Goal: Task Accomplishment & Management: Complete application form

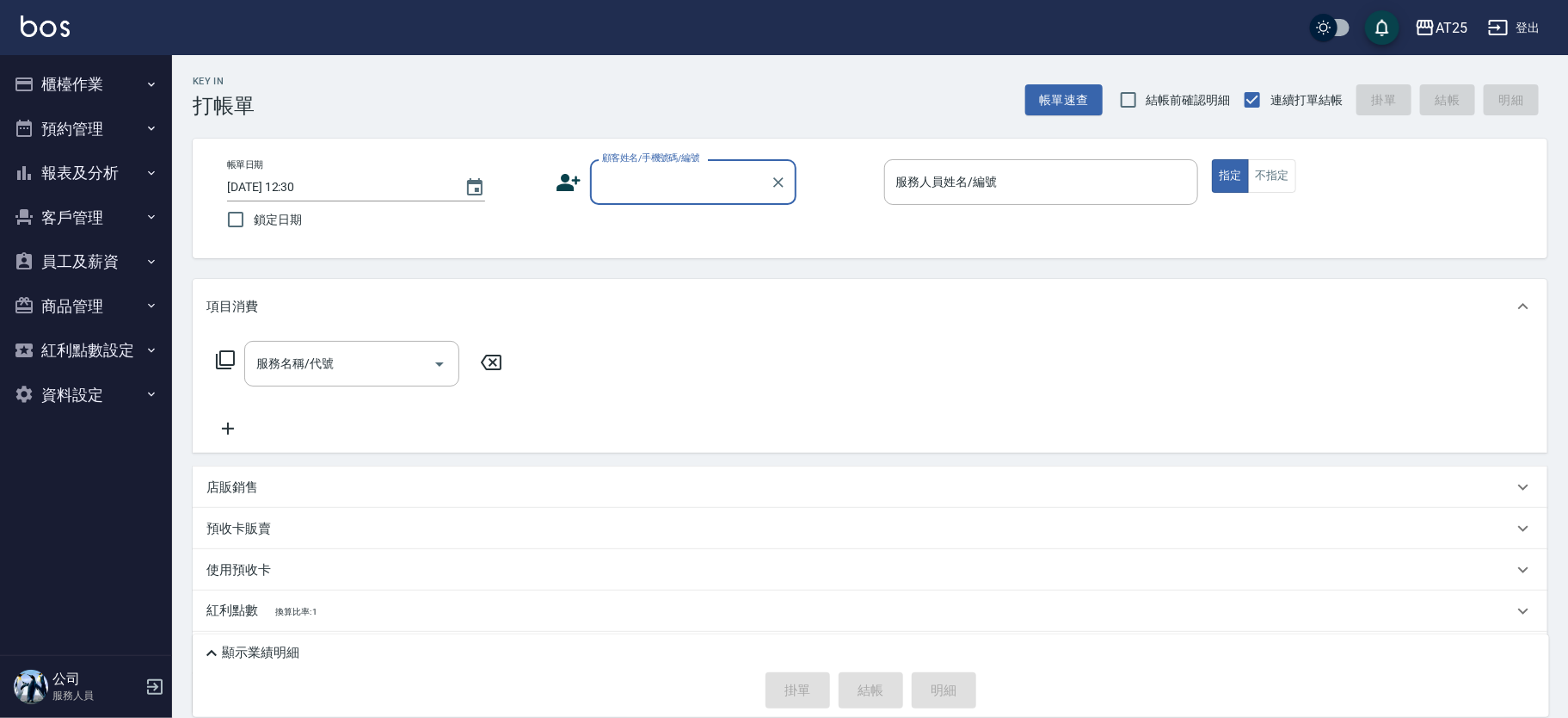
click at [128, 80] on button "櫃檯作業" at bounding box center [86, 84] width 159 height 45
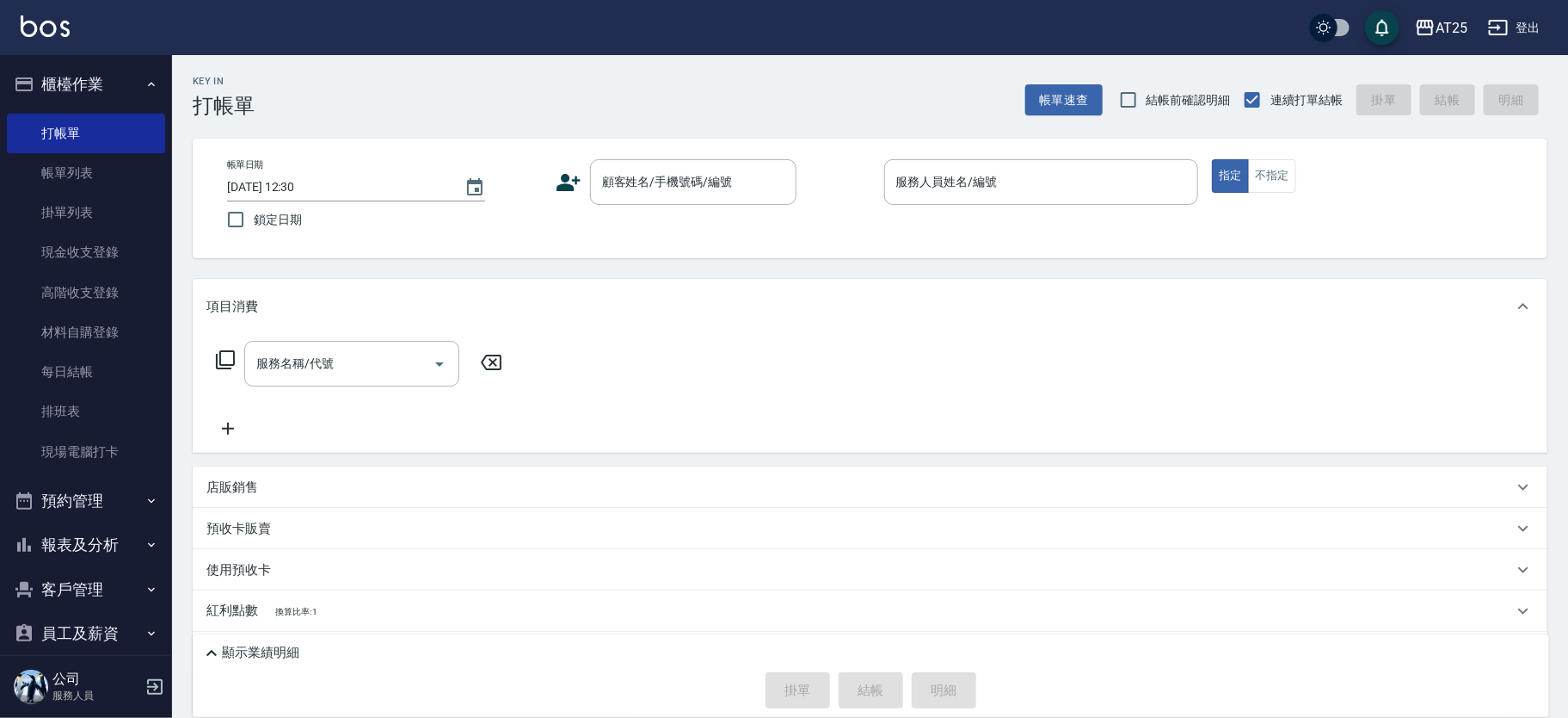
click at [128, 80] on button "櫃檯作業" at bounding box center [86, 84] width 159 height 45
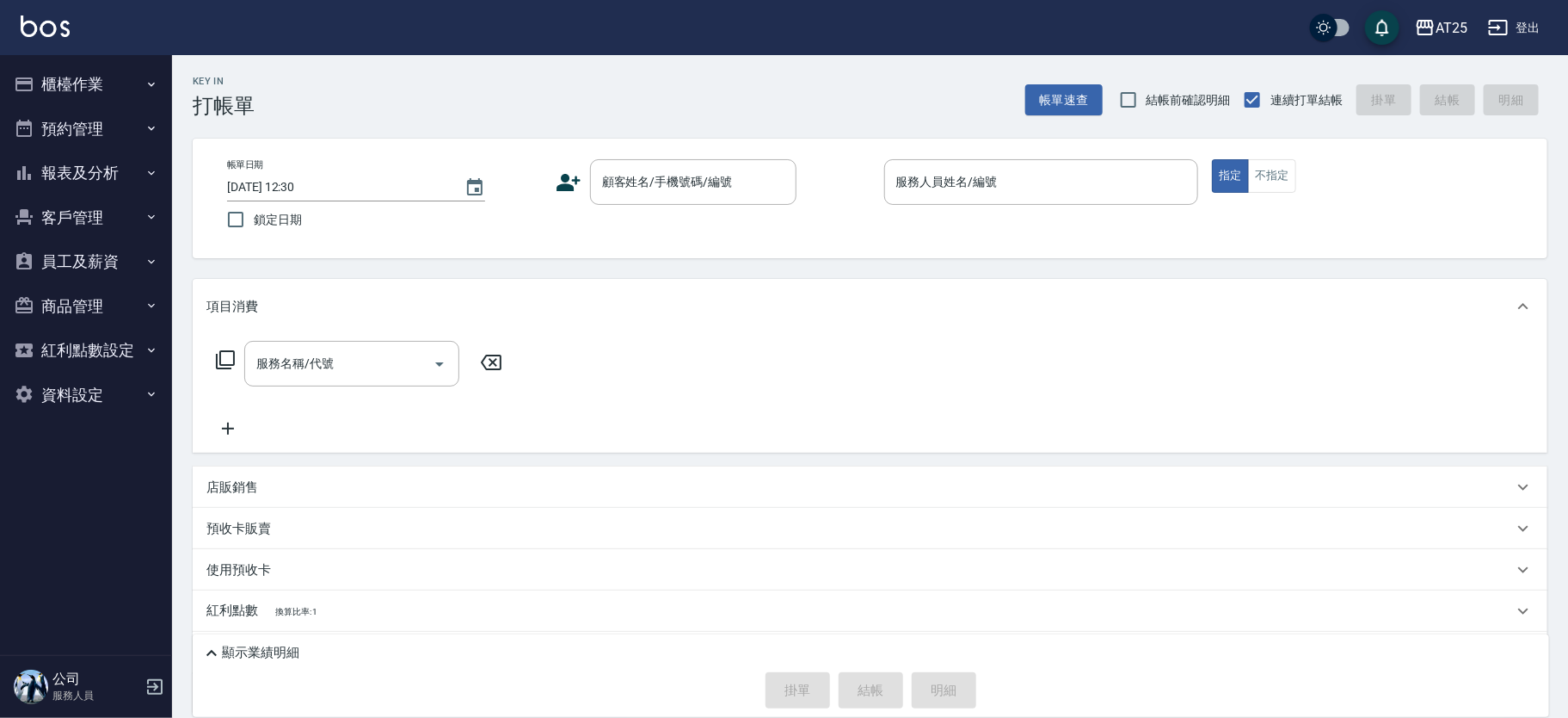
click at [133, 88] on button "櫃檯作業" at bounding box center [86, 84] width 159 height 45
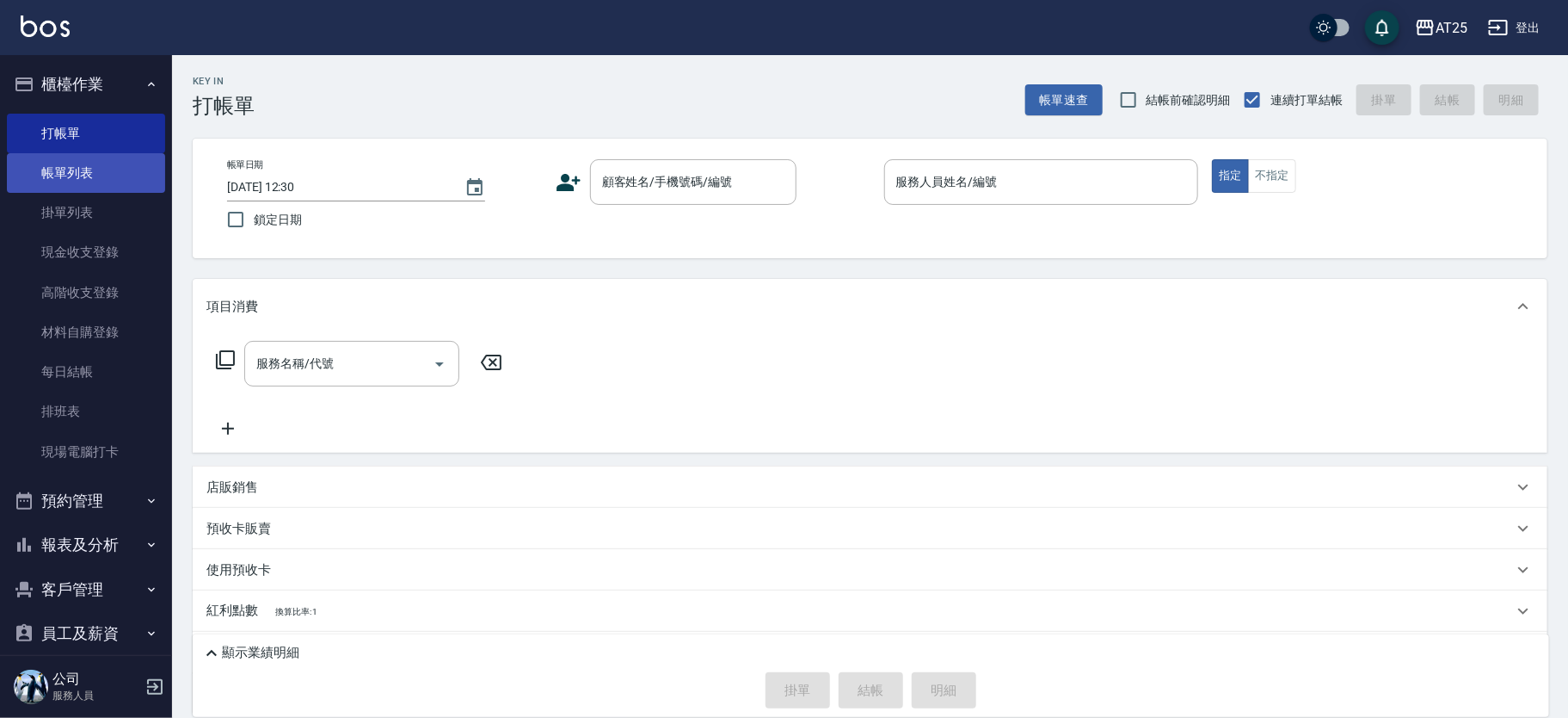
drag, startPoint x: 115, startPoint y: 178, endPoint x: 119, endPoint y: 158, distance: 20.4
click at [115, 178] on link "帳單列表" at bounding box center [86, 173] width 159 height 39
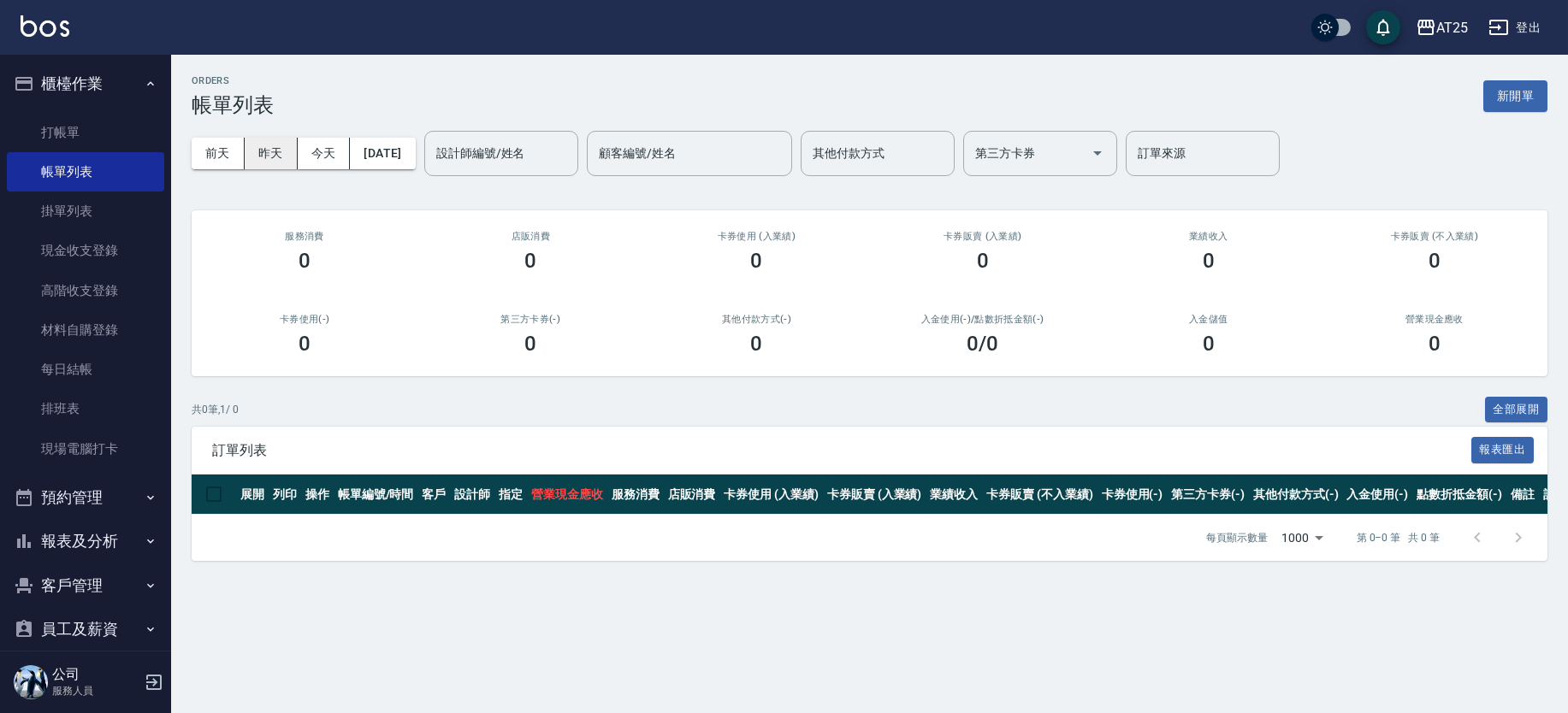
click at [285, 155] on button "昨天" at bounding box center [271, 153] width 53 height 32
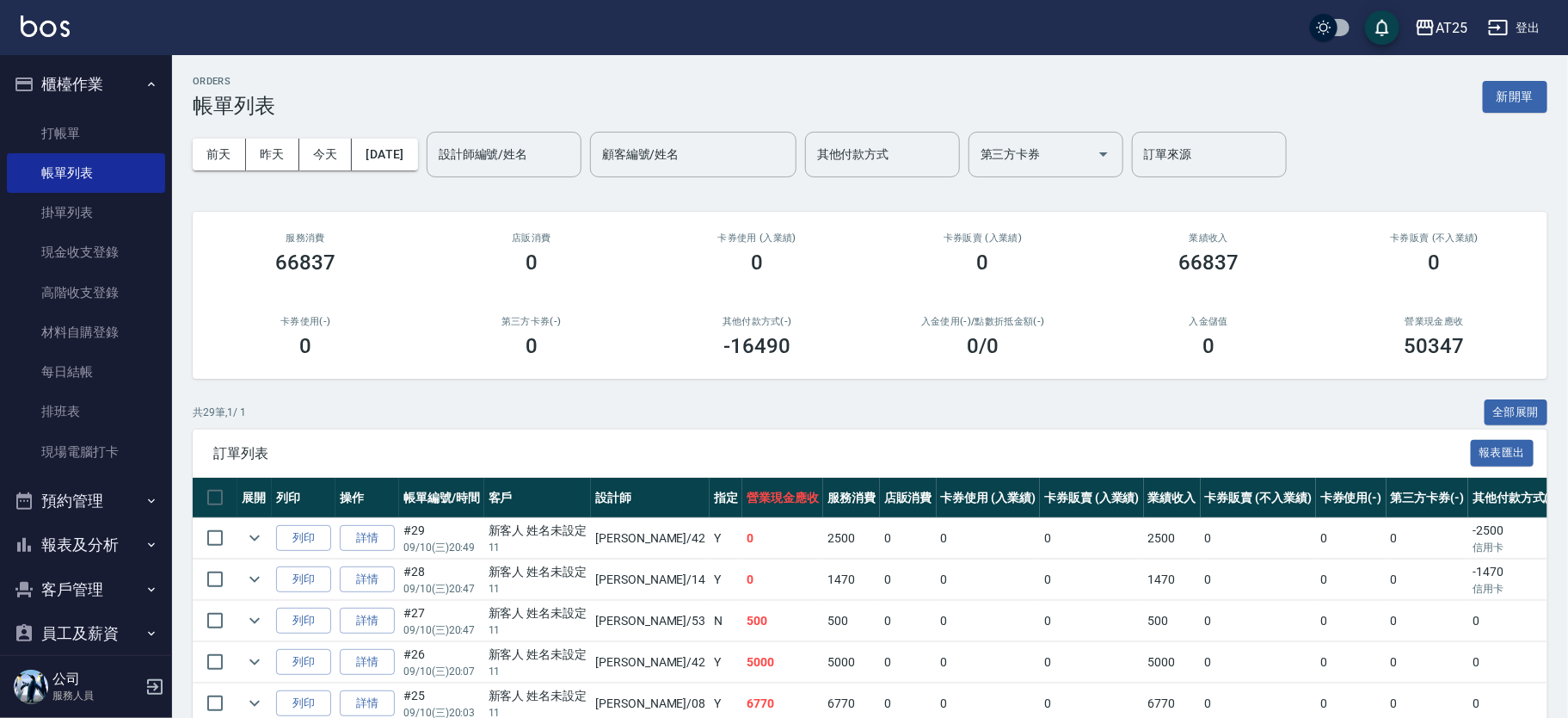
click at [209, 132] on div "[DATE] [DATE] [DATE] [DATE] 設計師編號/姓名 設計師編號/姓名 顧客編號/姓名 顧客編號/姓名 其他付款方式 其他付款方式 第三方…" at bounding box center [870, 154] width 1355 height 73
click at [226, 157] on button "前天" at bounding box center [218, 154] width 53 height 32
drag, startPoint x: 1573, startPoint y: 128, endPoint x: 308, endPoint y: 165, distance: 1265.5
click at [308, 165] on button "今天" at bounding box center [326, 154] width 53 height 32
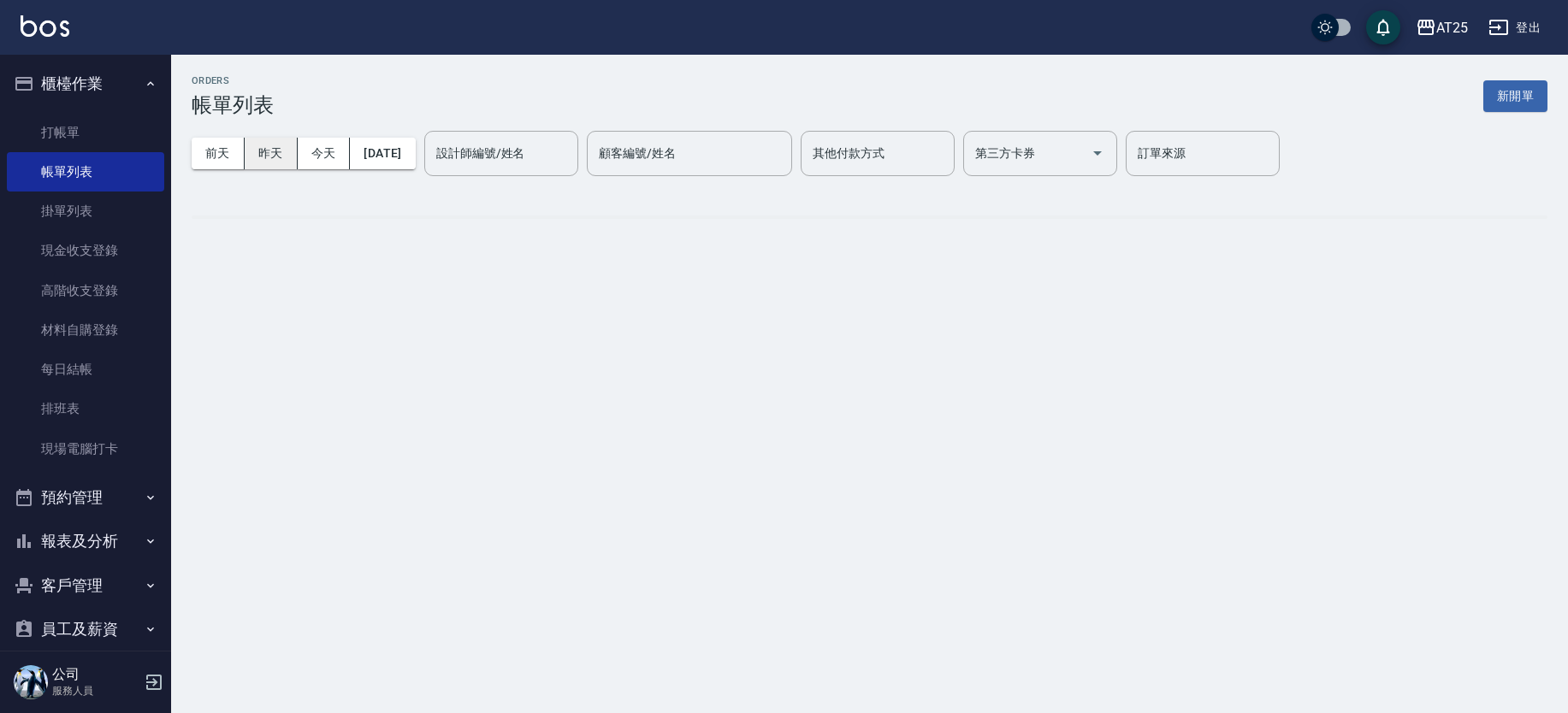
click at [257, 149] on button "昨天" at bounding box center [271, 153] width 53 height 32
click at [257, 148] on button "昨天" at bounding box center [271, 153] width 53 height 32
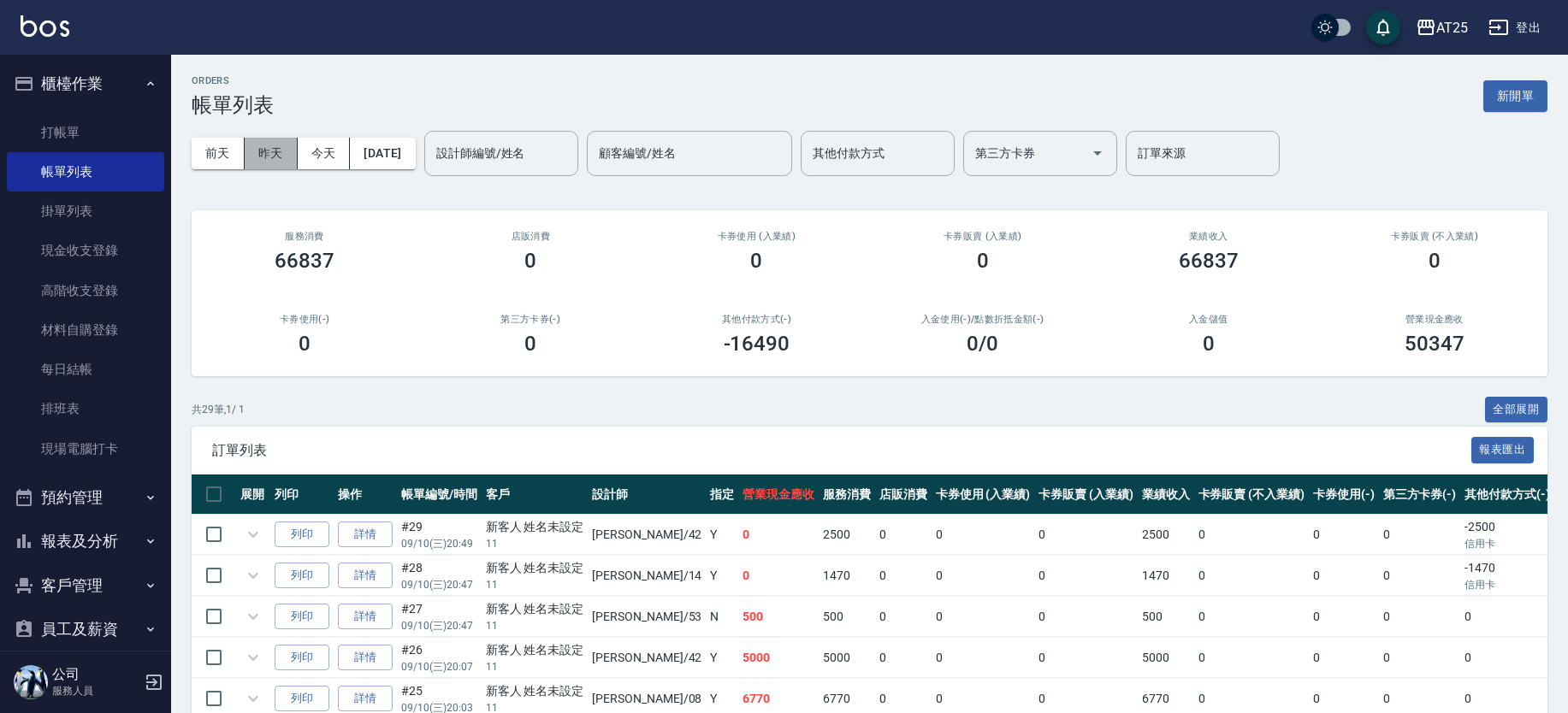
click at [258, 148] on button "昨天" at bounding box center [271, 153] width 53 height 32
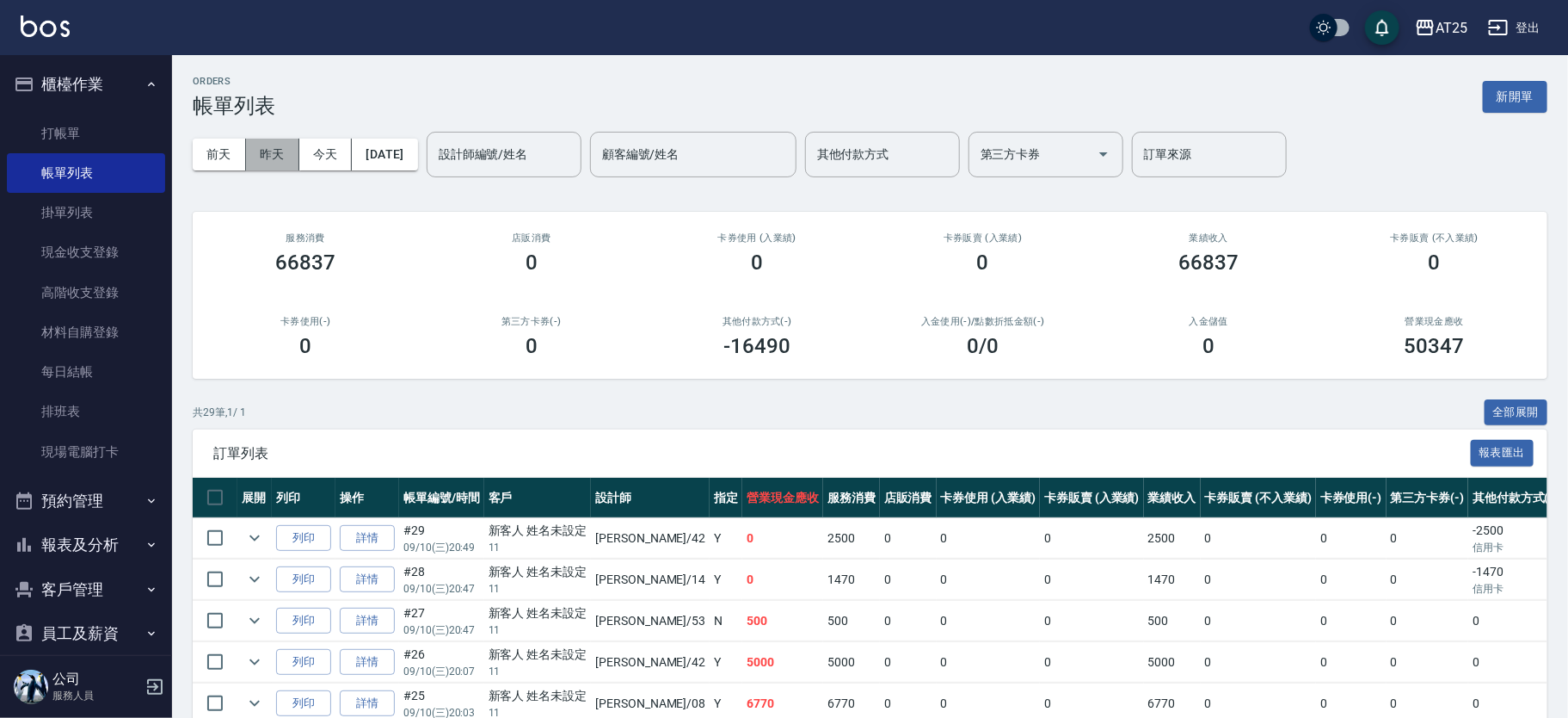
click at [259, 149] on button "昨天" at bounding box center [273, 154] width 53 height 32
drag, startPoint x: 0, startPoint y: 549, endPoint x: 171, endPoint y: 19, distance: 556.9
click at [143, 19] on div "AT25 登出" at bounding box center [784, 27] width 1568 height 55
click at [325, 149] on button "今天" at bounding box center [326, 154] width 53 height 32
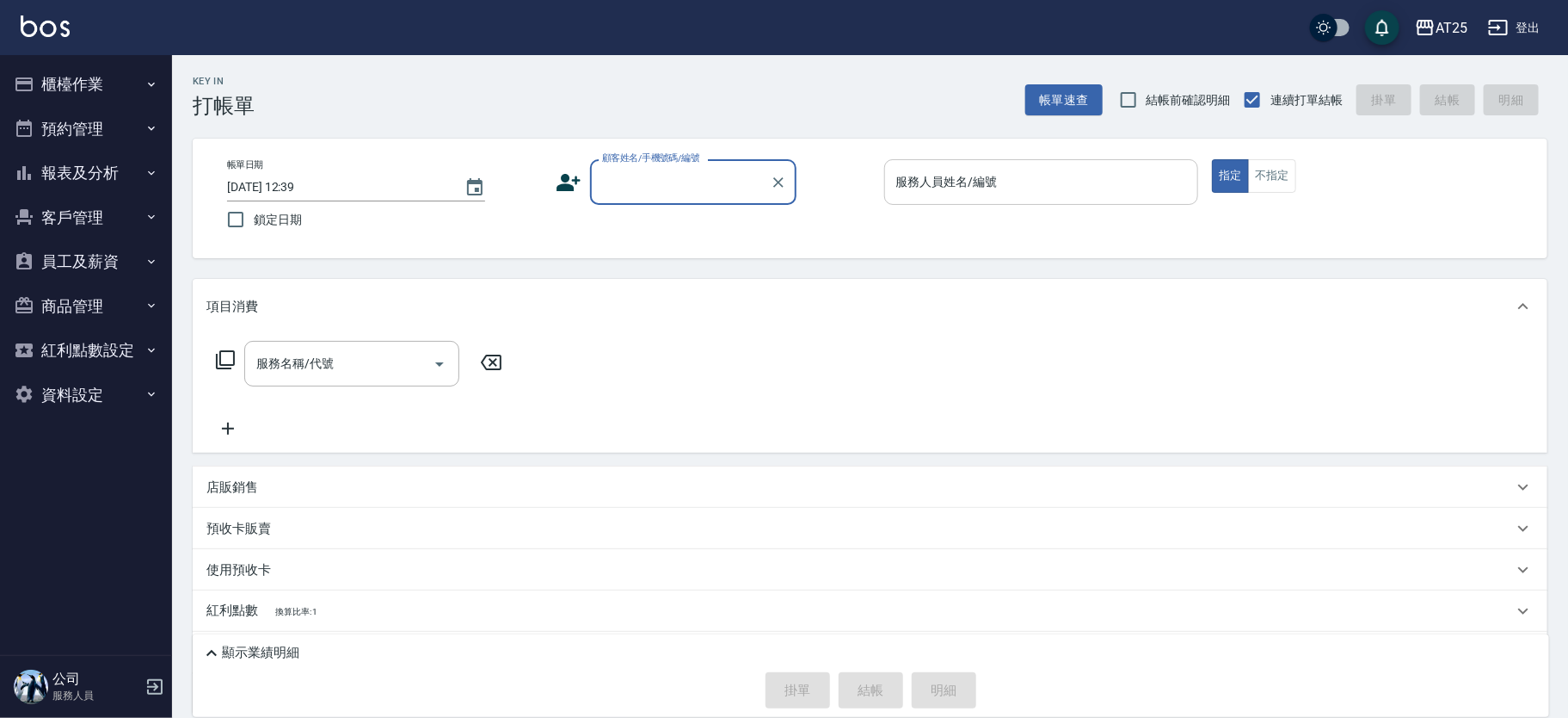
click at [928, 178] on div "服務人員姓名/編號 服務人員姓名/編號" at bounding box center [1042, 182] width 315 height 46
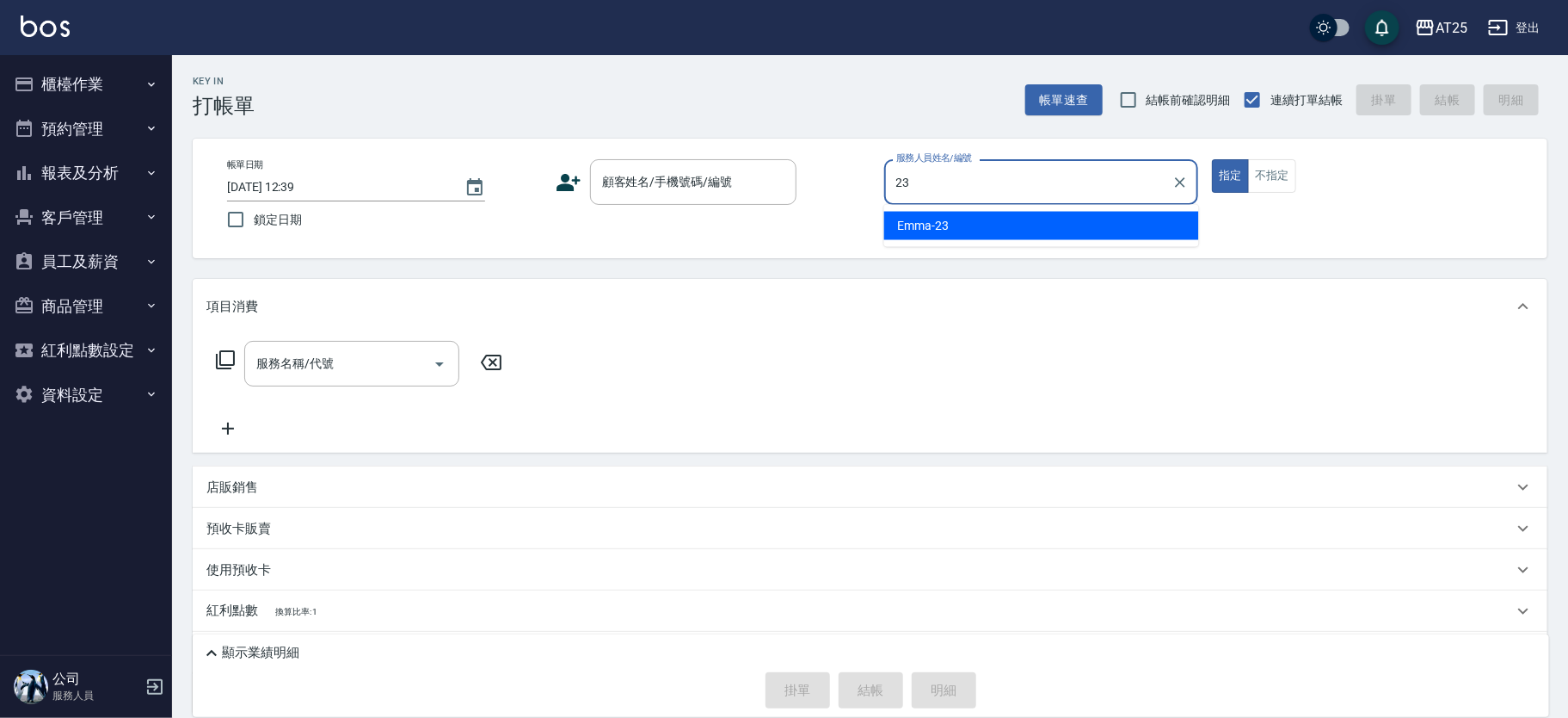
type input "Emma-23"
type button "true"
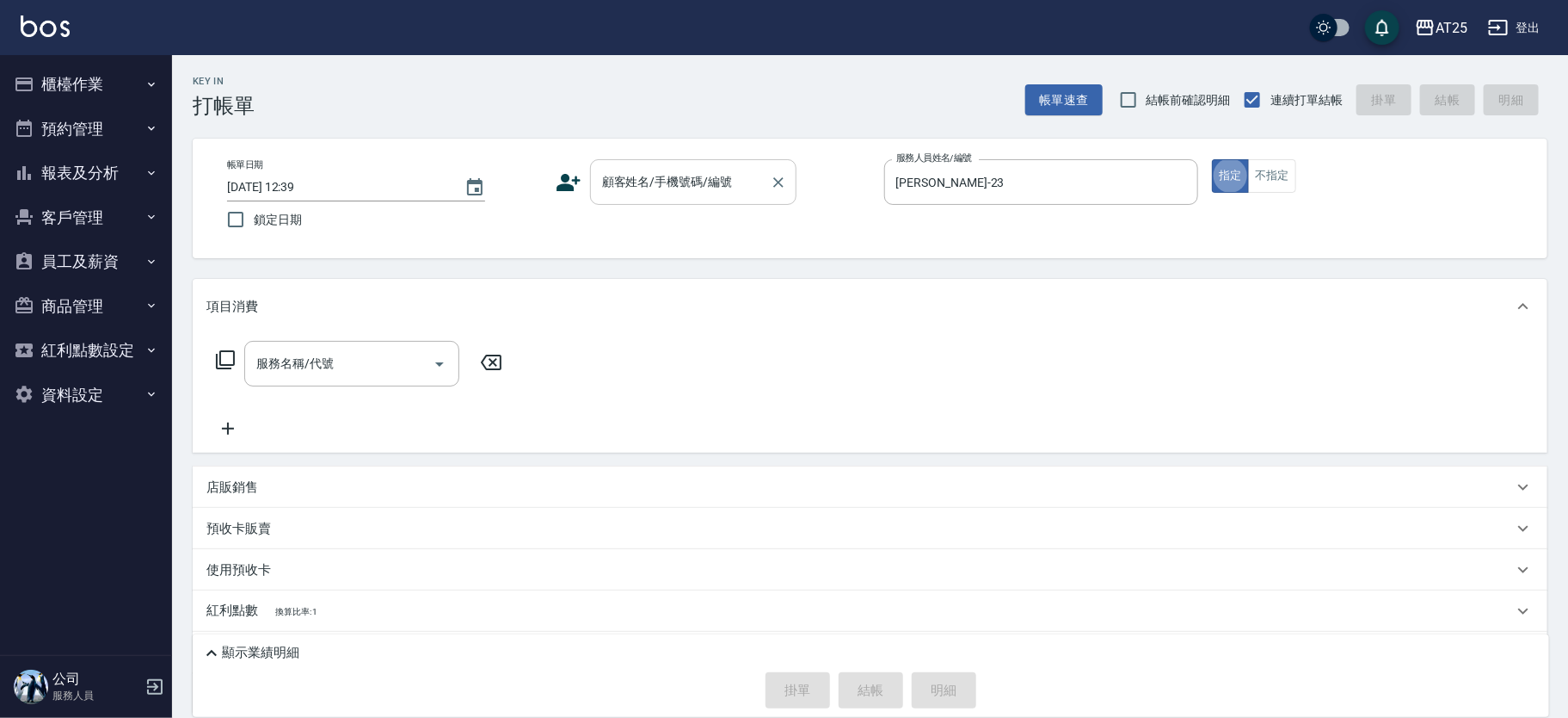
click at [676, 190] on input "顧客姓名/手機號碼/編號" at bounding box center [680, 182] width 165 height 30
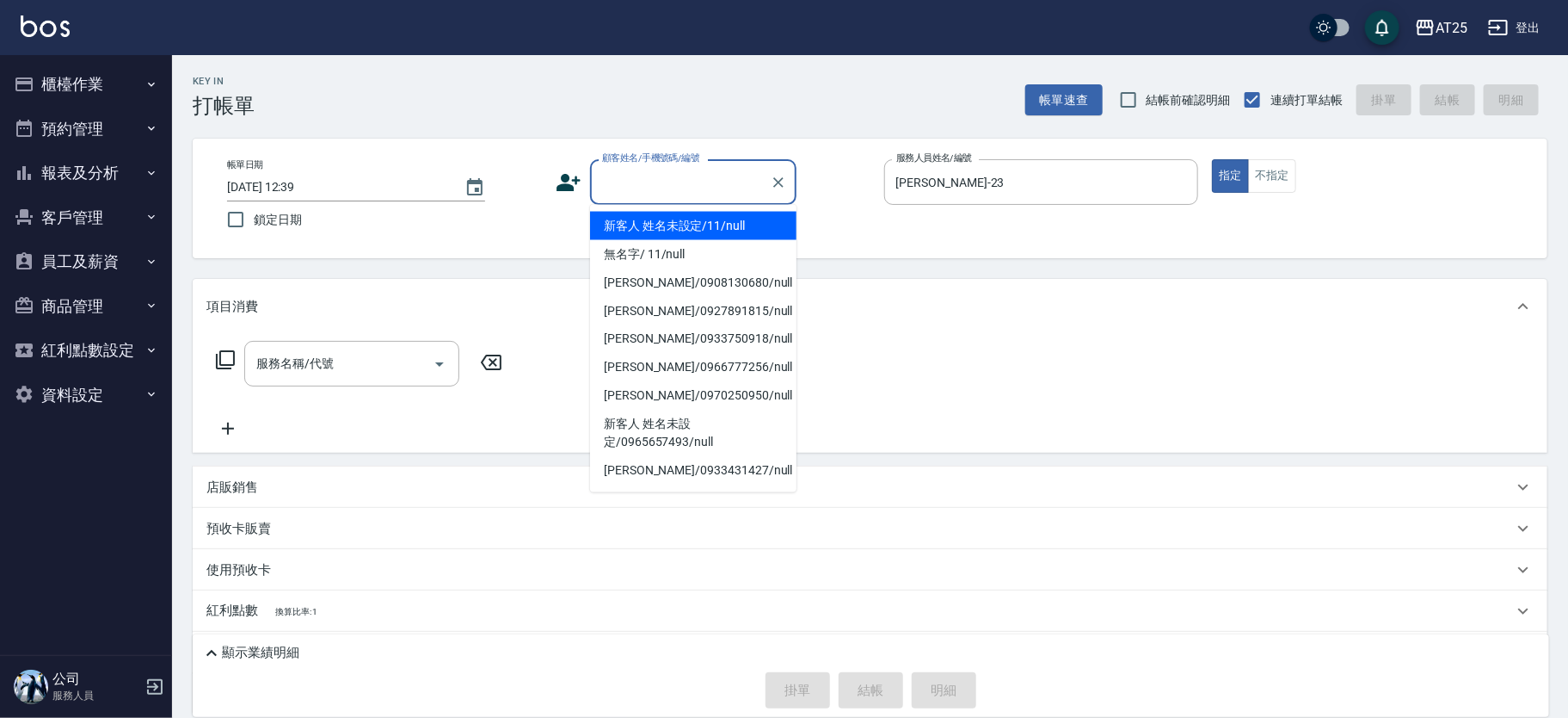
click at [662, 225] on li "新客人 姓名未設定/11/null" at bounding box center [693, 226] width 206 height 28
type input "新客人 姓名未設定/11/null"
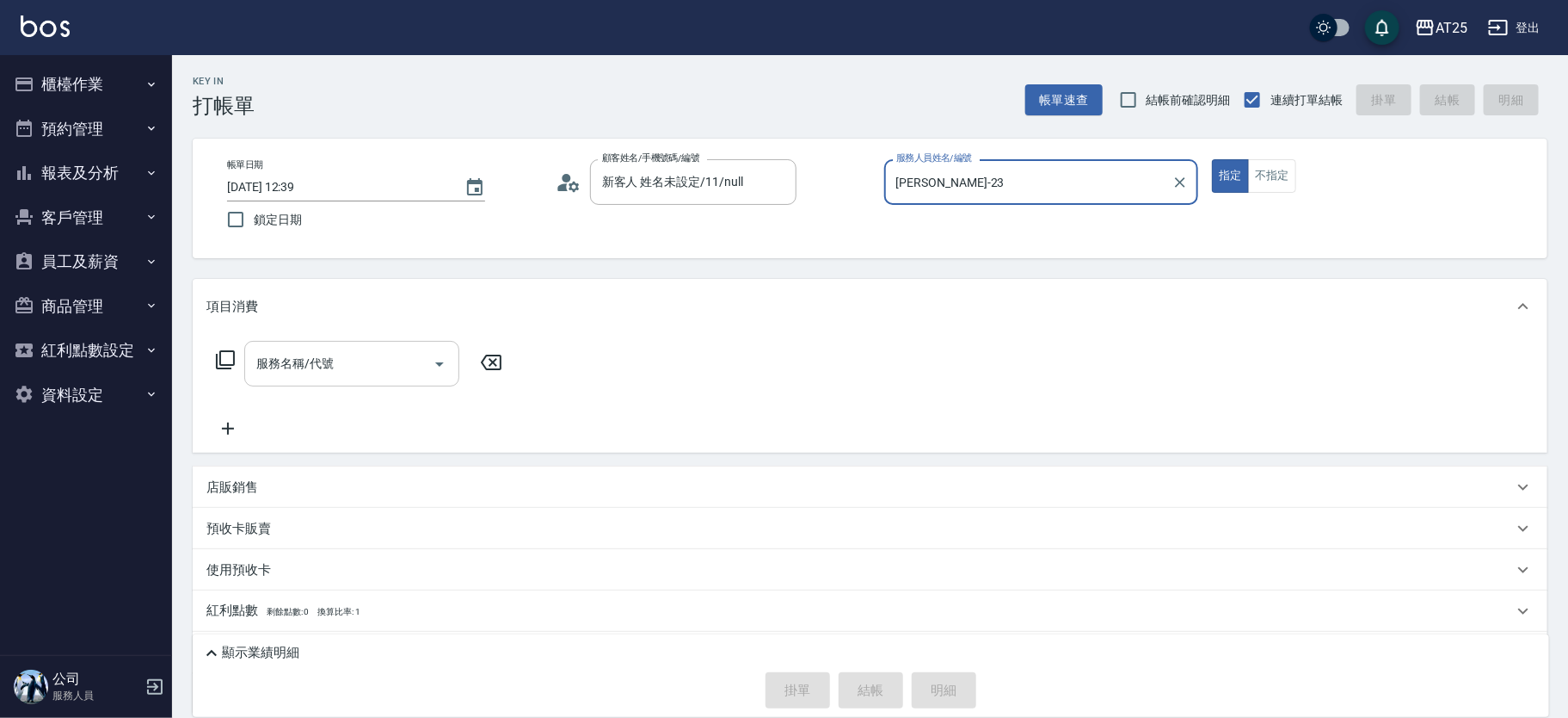
click at [338, 375] on input "服務名稱/代號" at bounding box center [339, 363] width 174 height 30
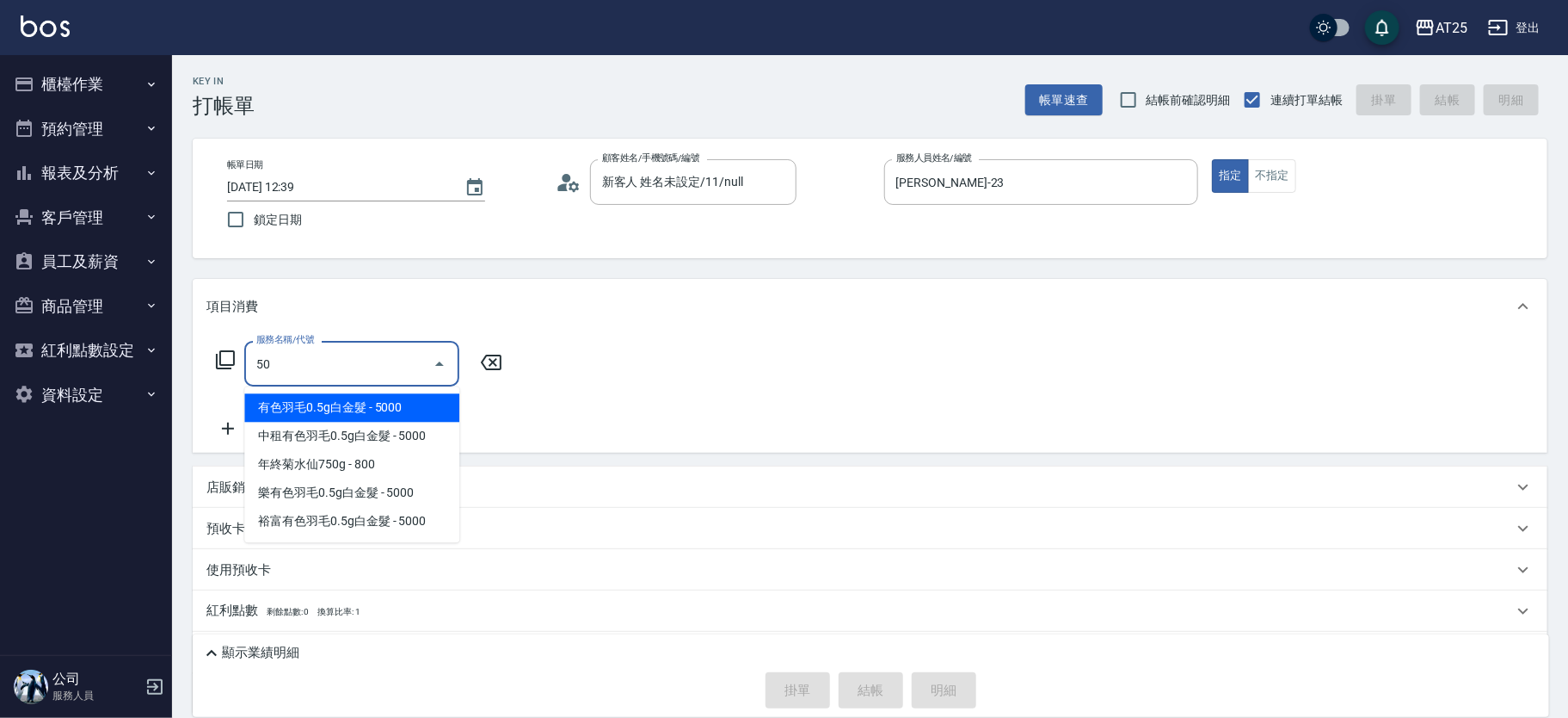
type input "501"
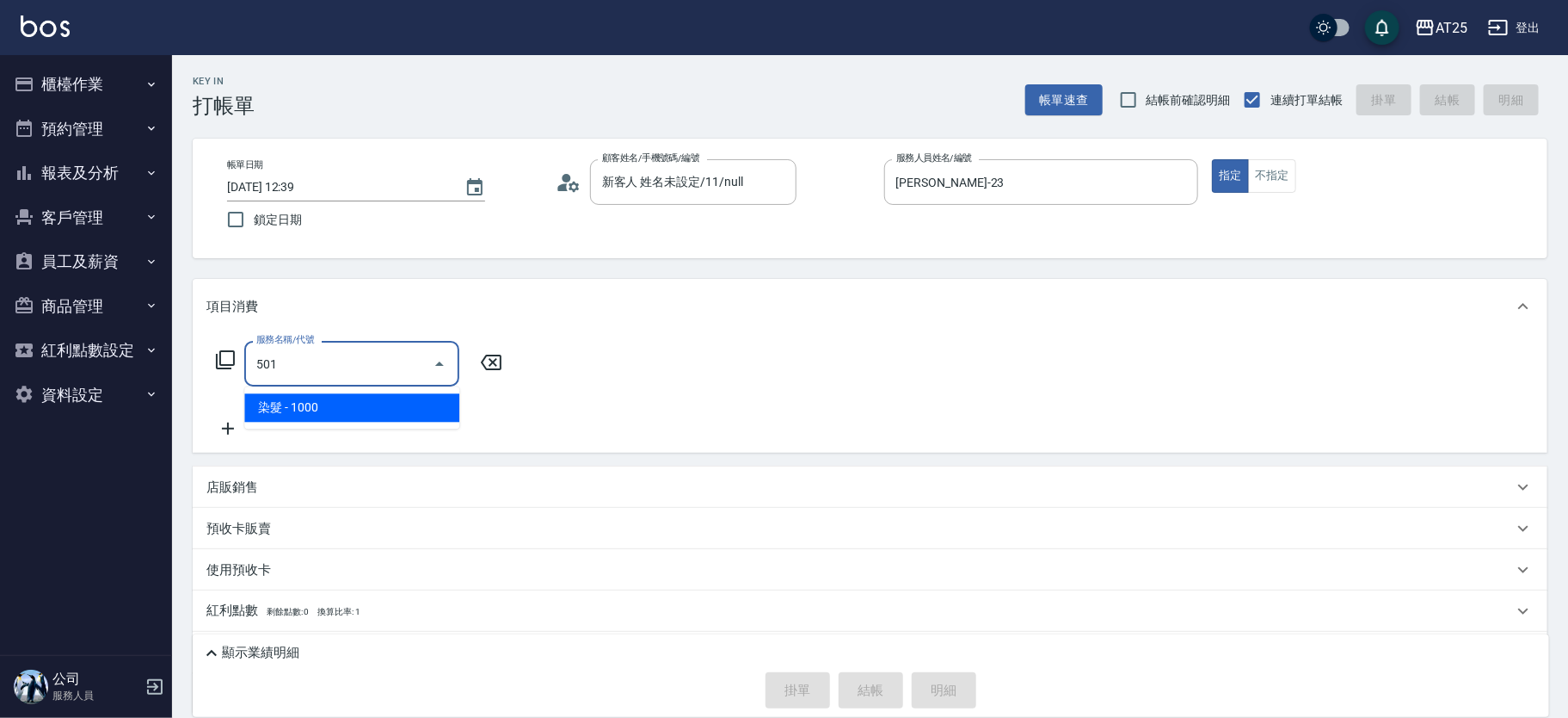
click at [336, 403] on span "染髮 - 1000" at bounding box center [352, 407] width 215 height 28
type input "100"
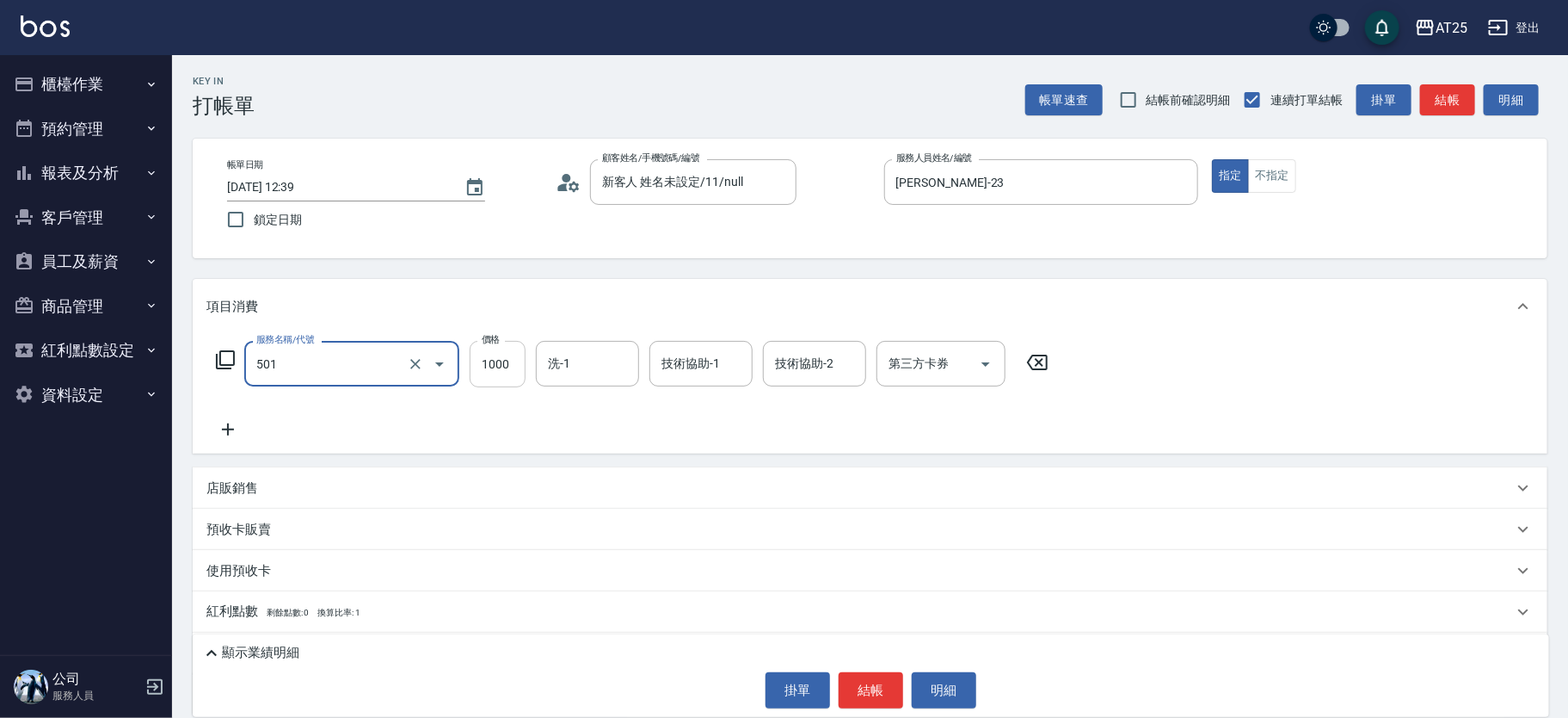
type input "染髮(501)"
click at [493, 372] on input "1000" at bounding box center [497, 364] width 56 height 47
type input "0"
type input "15"
type input "10"
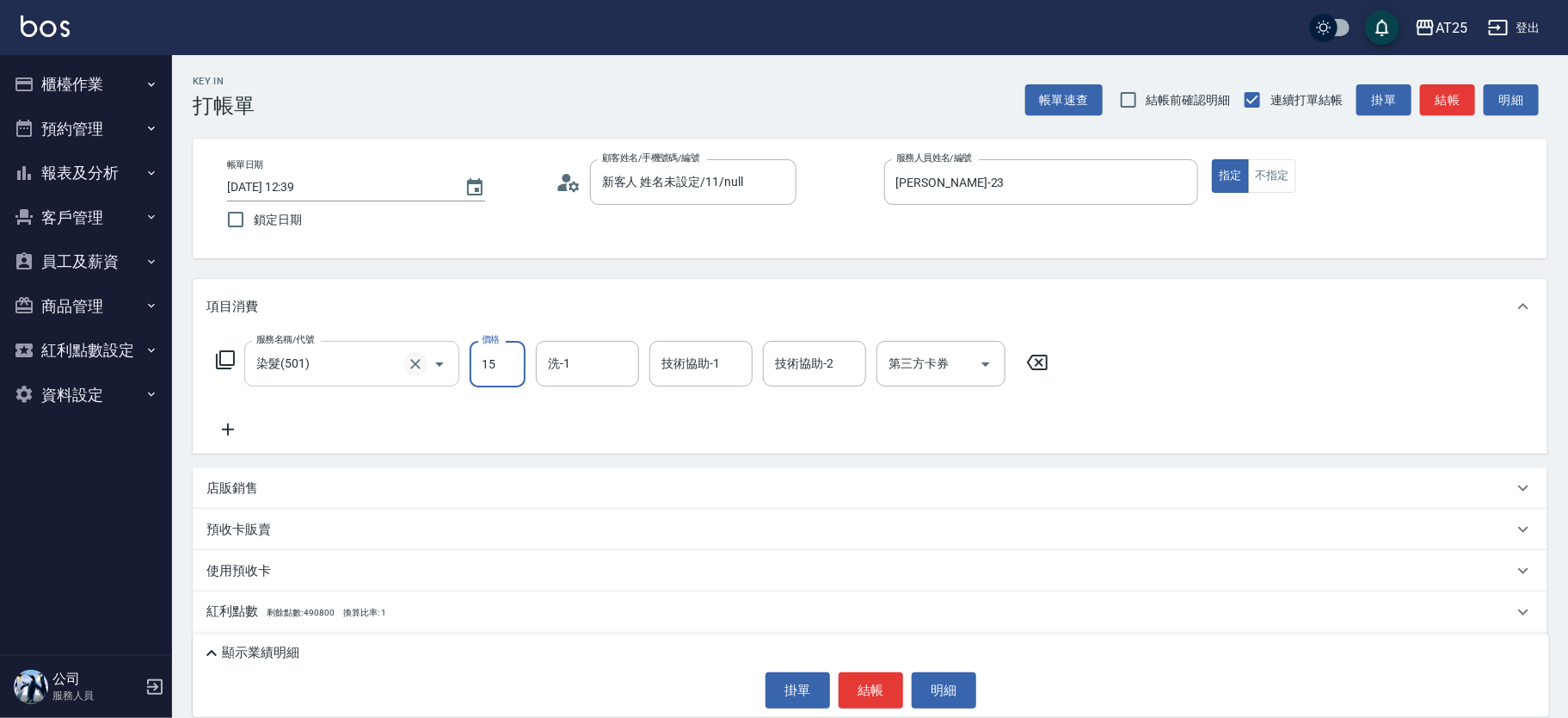
type input "159"
type input "150"
type input "1599"
click at [245, 428] on icon at bounding box center [228, 429] width 43 height 21
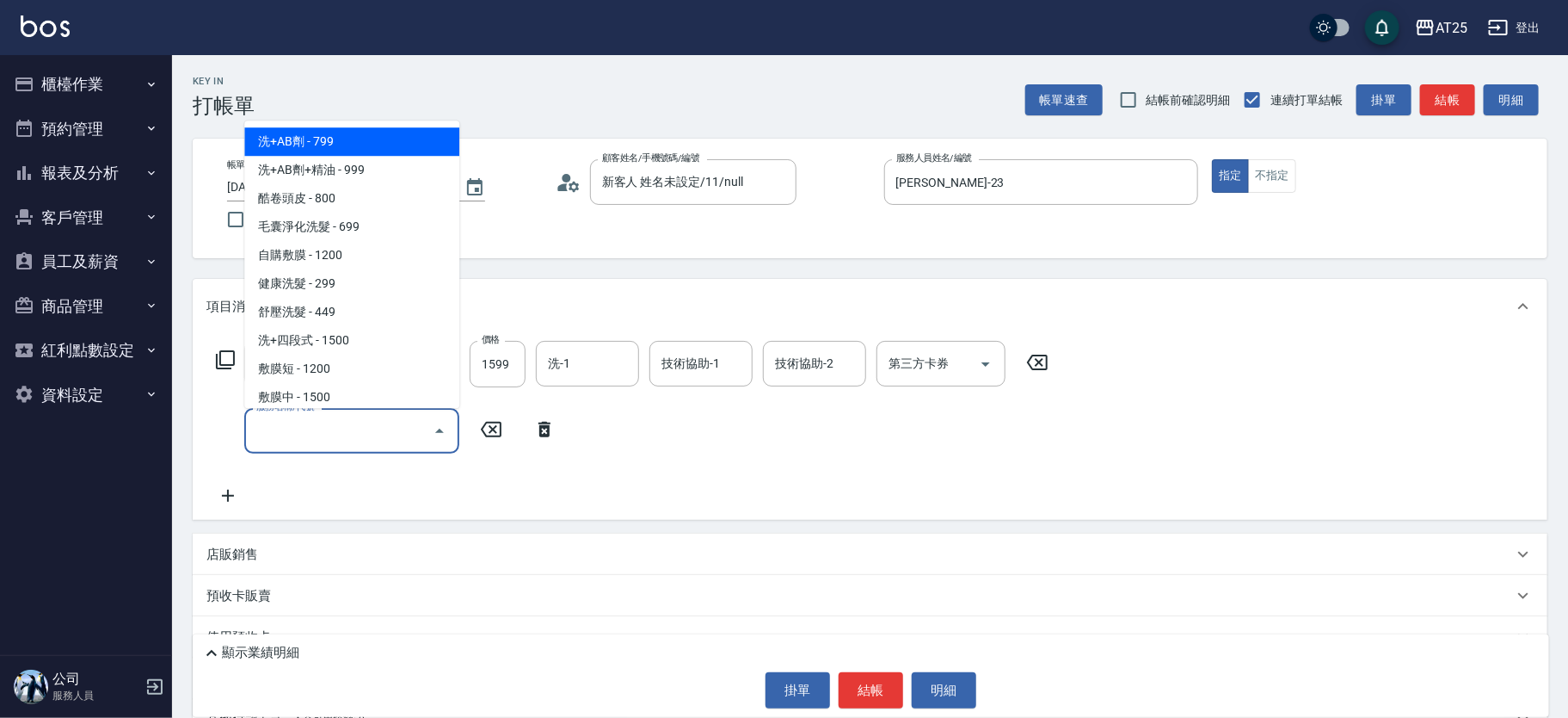
click at [304, 439] on input "服務名稱/代號" at bounding box center [339, 430] width 174 height 30
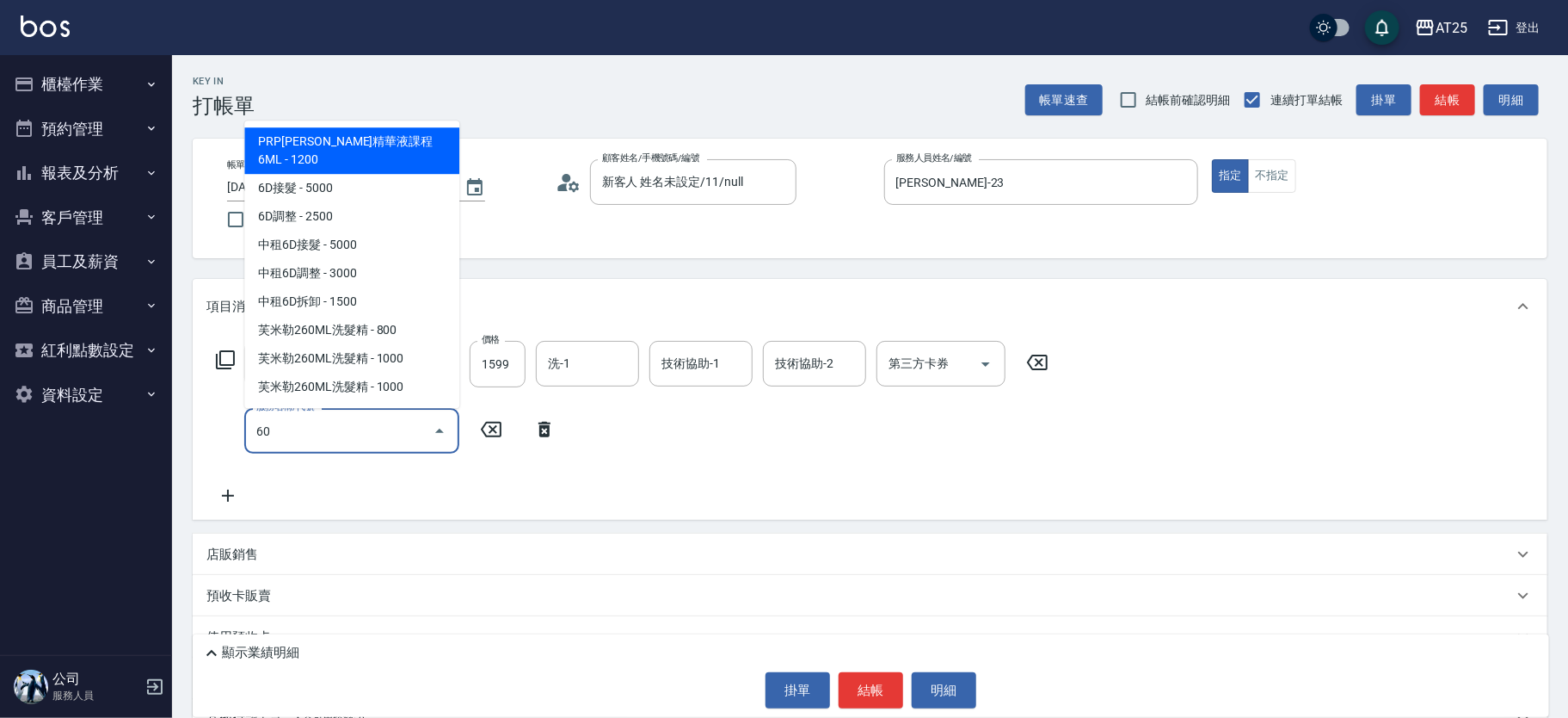
type input "601"
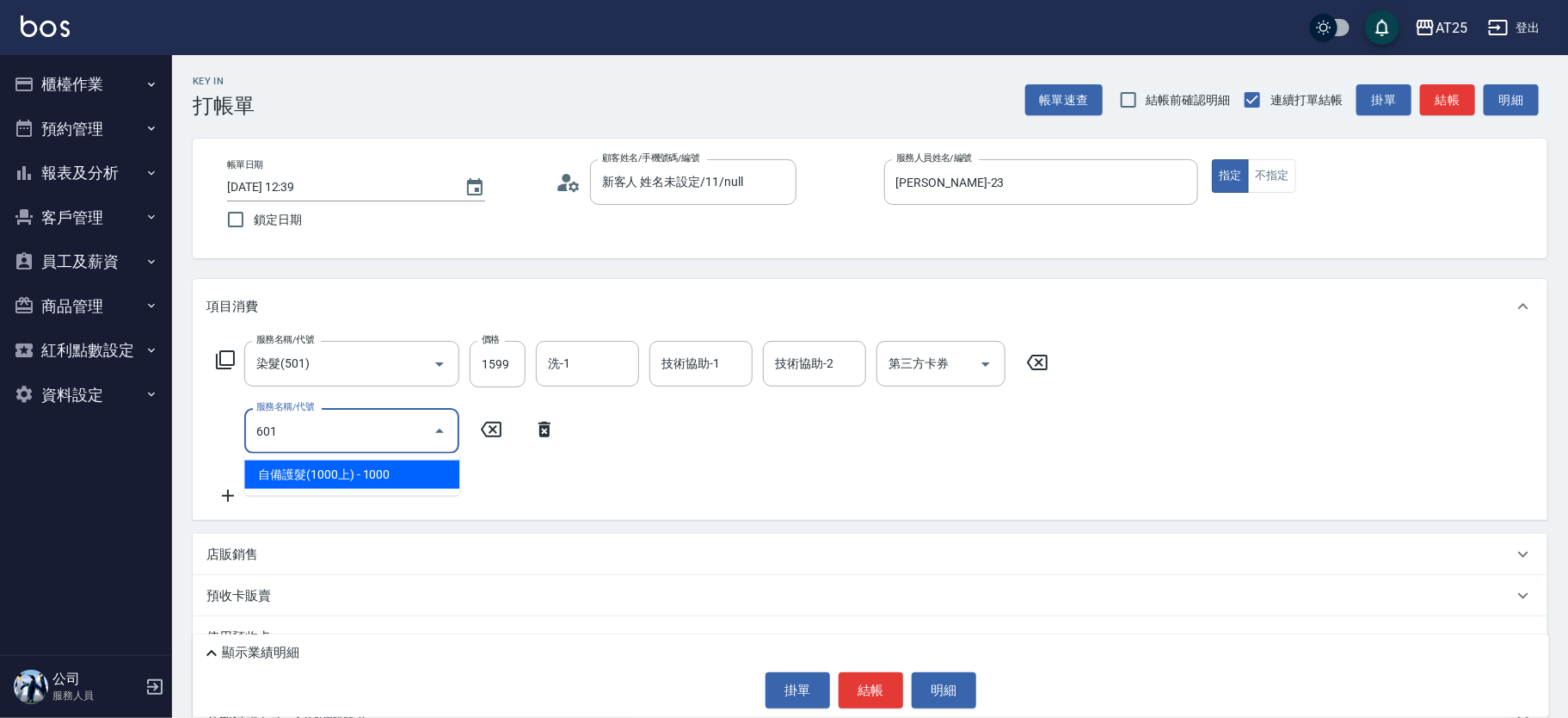
click at [334, 470] on span "自備護髮(1000上) - 1000" at bounding box center [352, 474] width 215 height 28
type input "250"
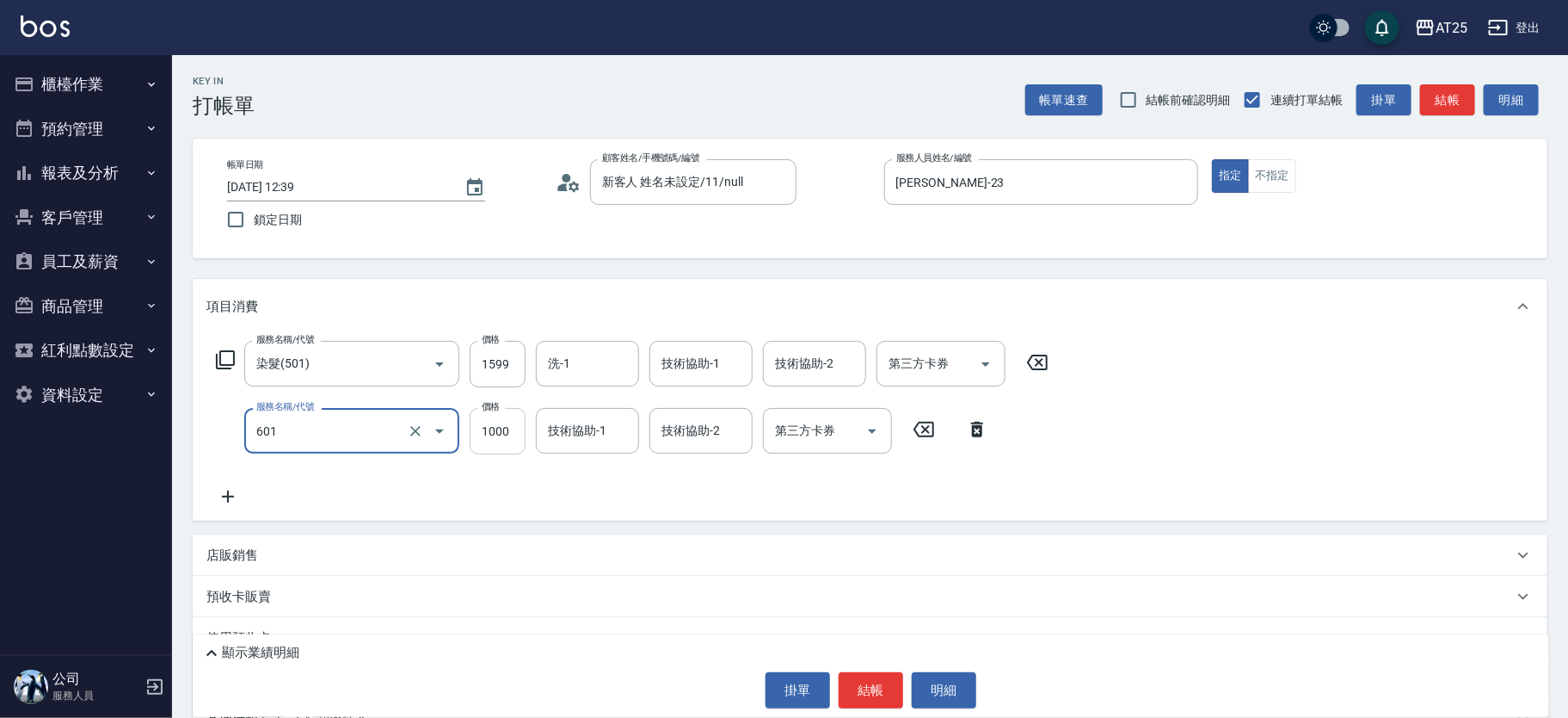
type input "自備護髮(1000上)(601)"
click at [489, 438] on input "1000" at bounding box center [497, 431] width 56 height 47
type input "160"
type input "17"
type input "170"
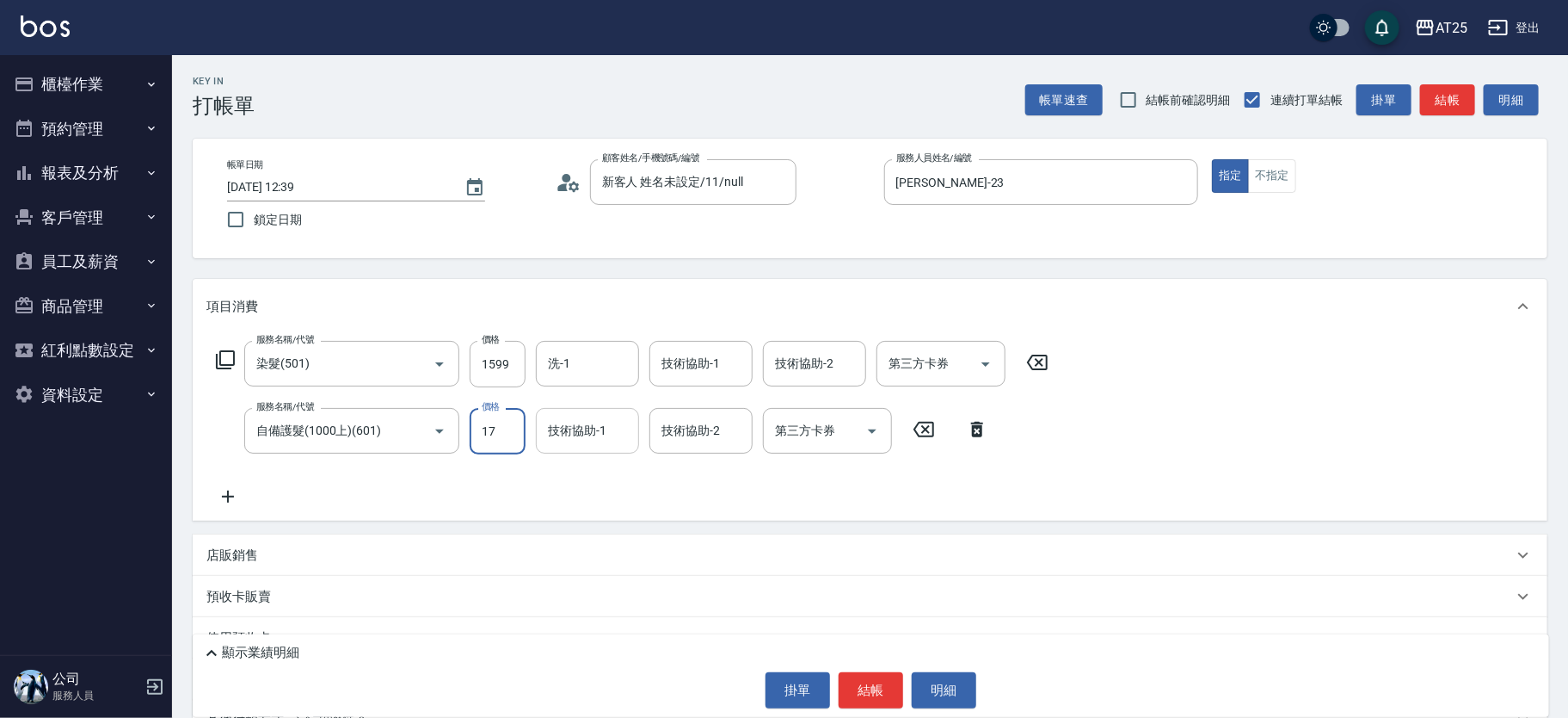
type input "170"
type input "320"
type input "1700"
click at [606, 368] on input "洗-1" at bounding box center [588, 363] width 88 height 30
click at [580, 402] on span "游惠文 -61" at bounding box center [576, 407] width 53 height 18
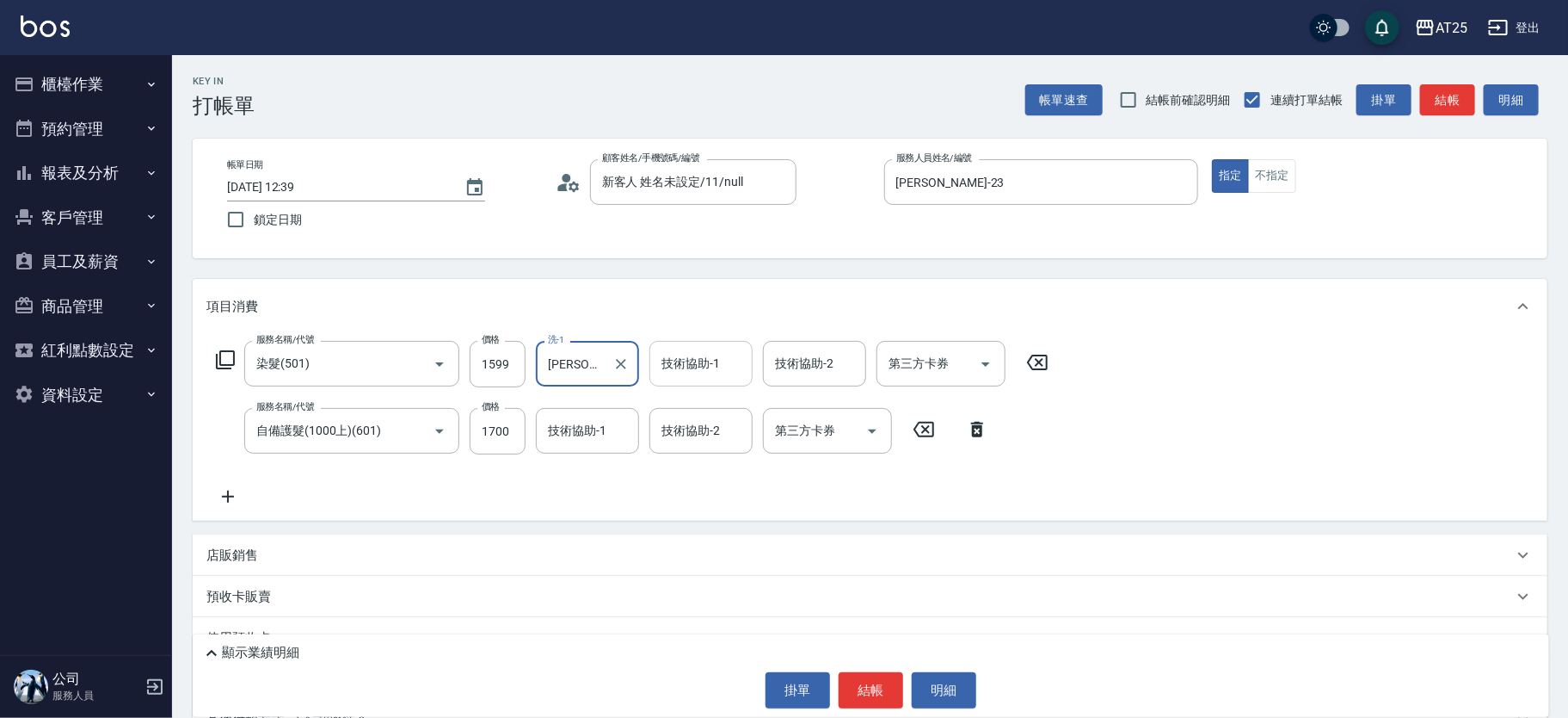
type input "游惠文-61"
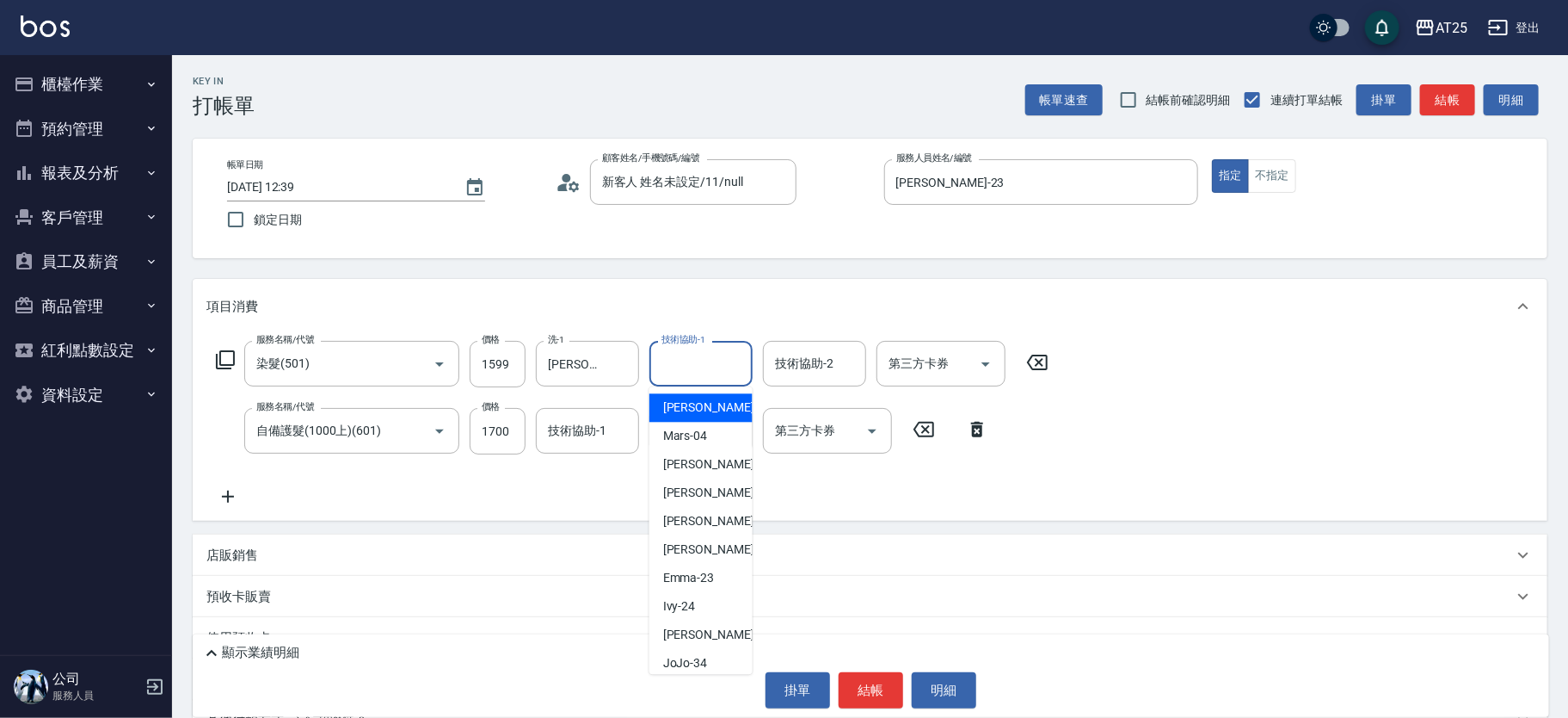
click at [713, 373] on input "技術協助-1" at bounding box center [701, 363] width 88 height 30
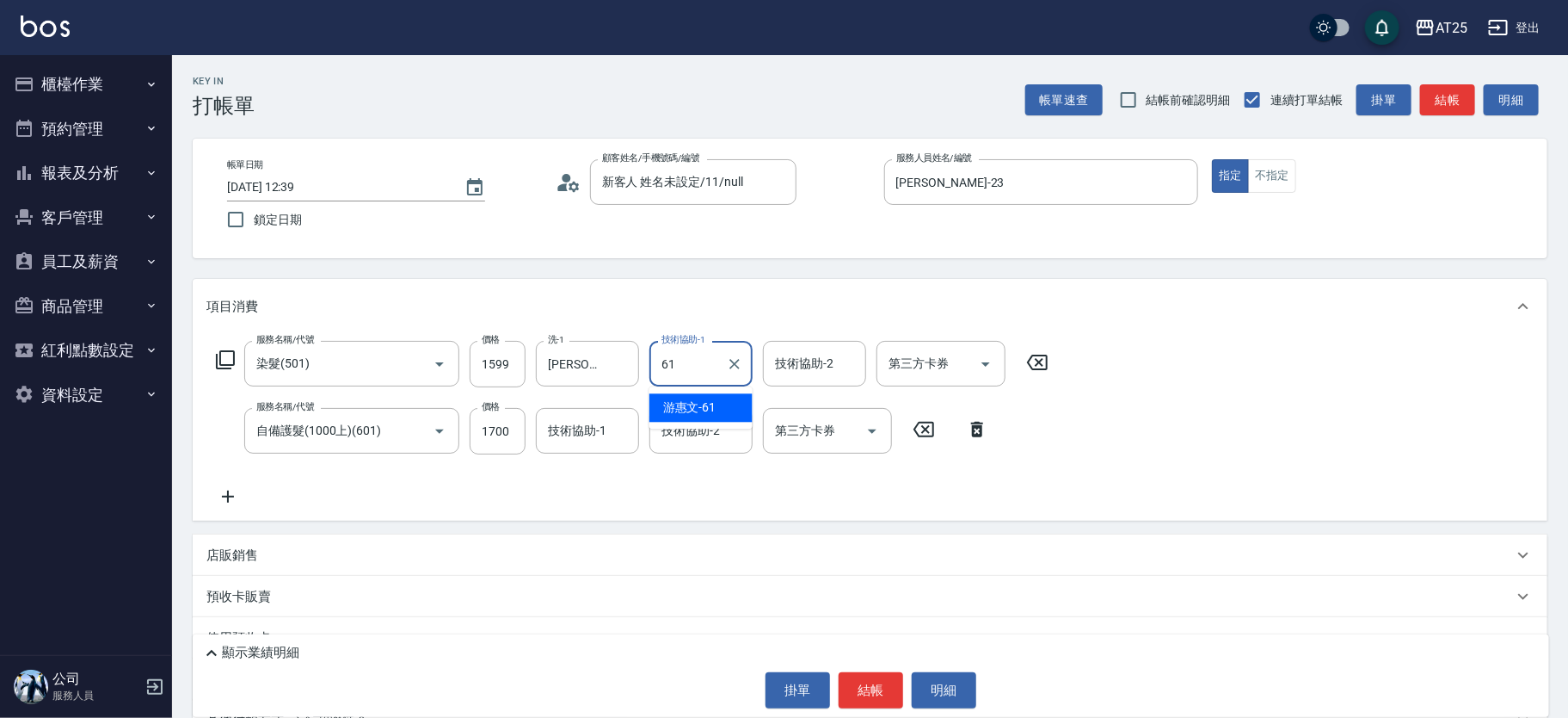
click at [693, 394] on div "游惠文 -61" at bounding box center [701, 407] width 104 height 28
drag, startPoint x: 690, startPoint y: 413, endPoint x: 694, endPoint y: 435, distance: 22.4
click at [690, 415] on div "技術協助-2" at bounding box center [701, 430] width 104 height 46
type input "游惠文-61"
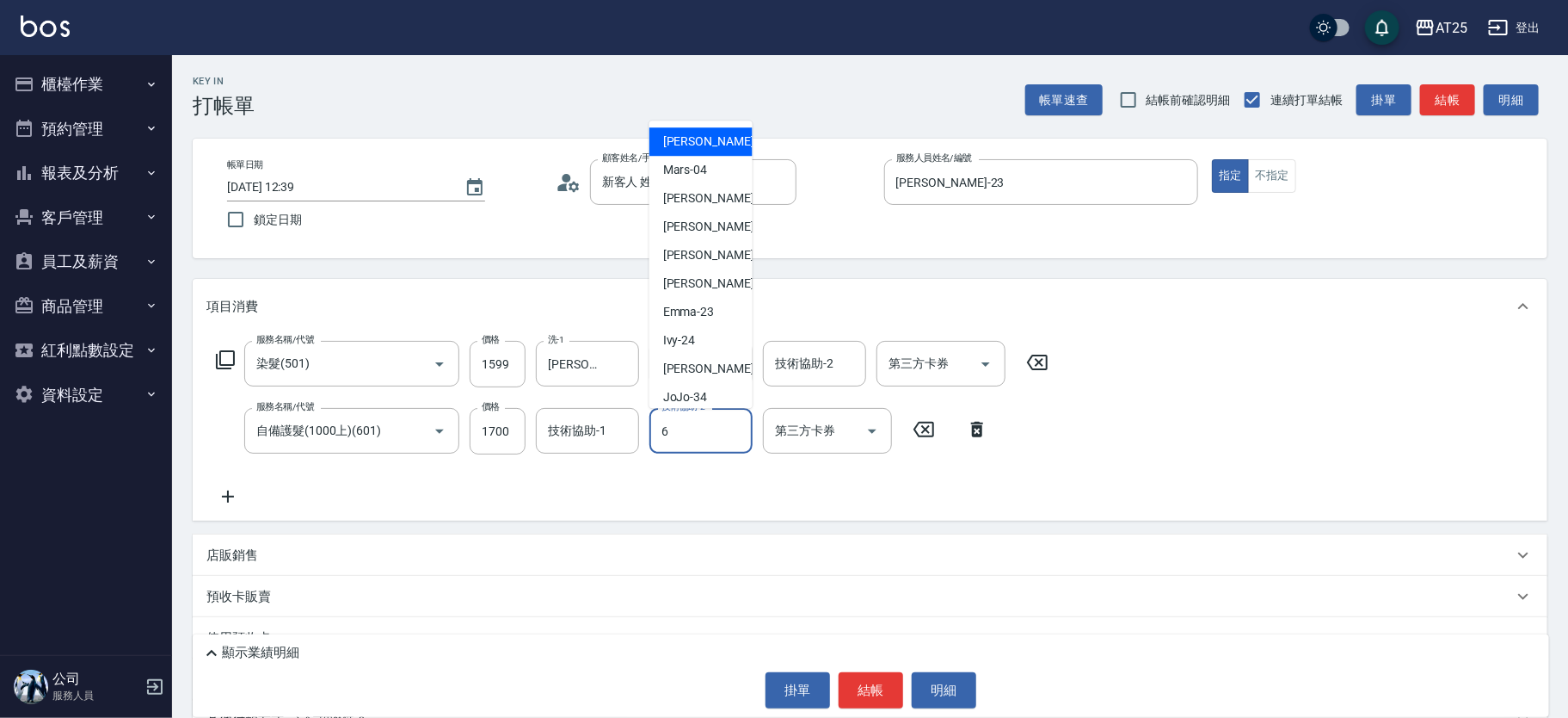
click at [694, 436] on input "6" at bounding box center [701, 430] width 88 height 30
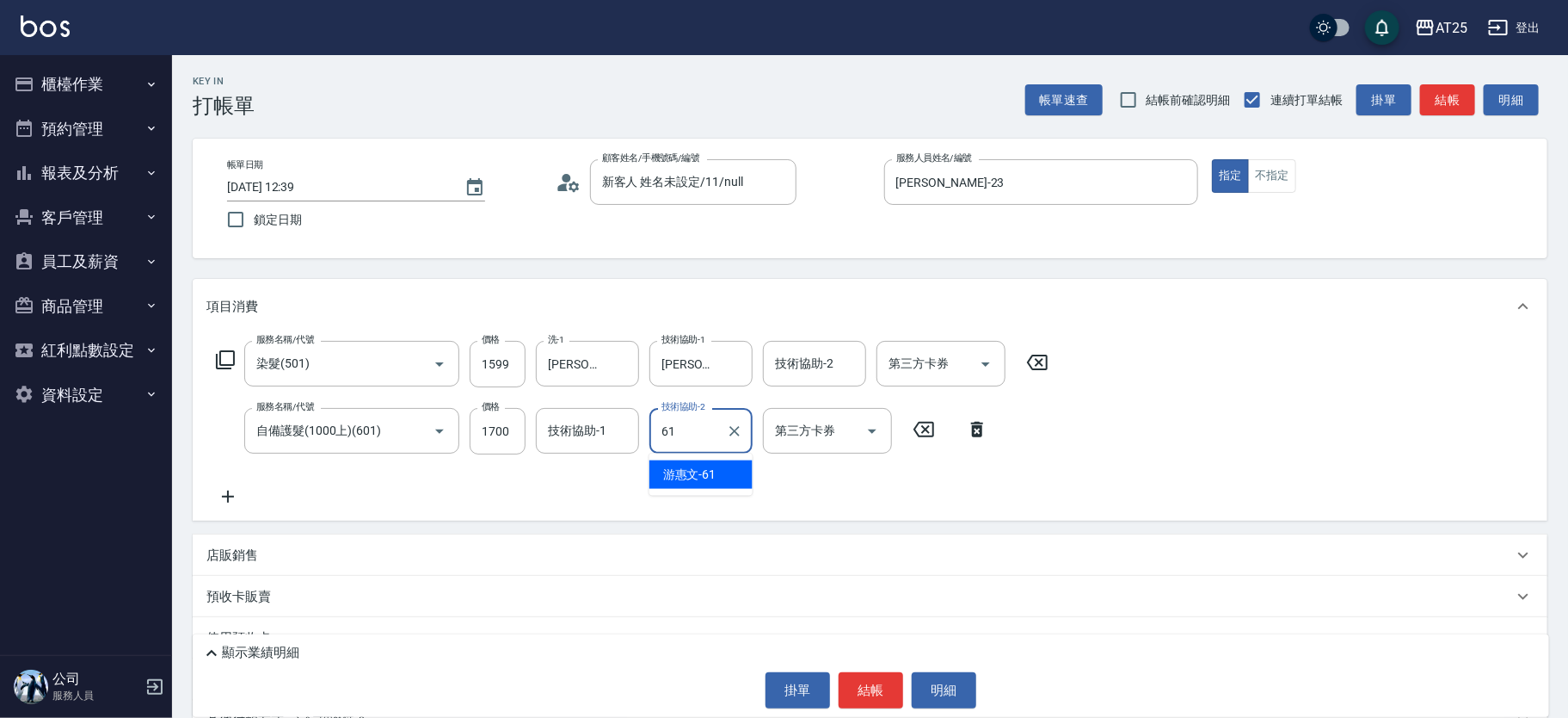
click at [695, 457] on ul "游惠文 -61" at bounding box center [701, 474] width 104 height 42
click at [703, 477] on span "游惠文 -61" at bounding box center [690, 474] width 53 height 18
click at [413, 429] on icon "Clear" at bounding box center [415, 430] width 10 height 10
type input "游惠文-61"
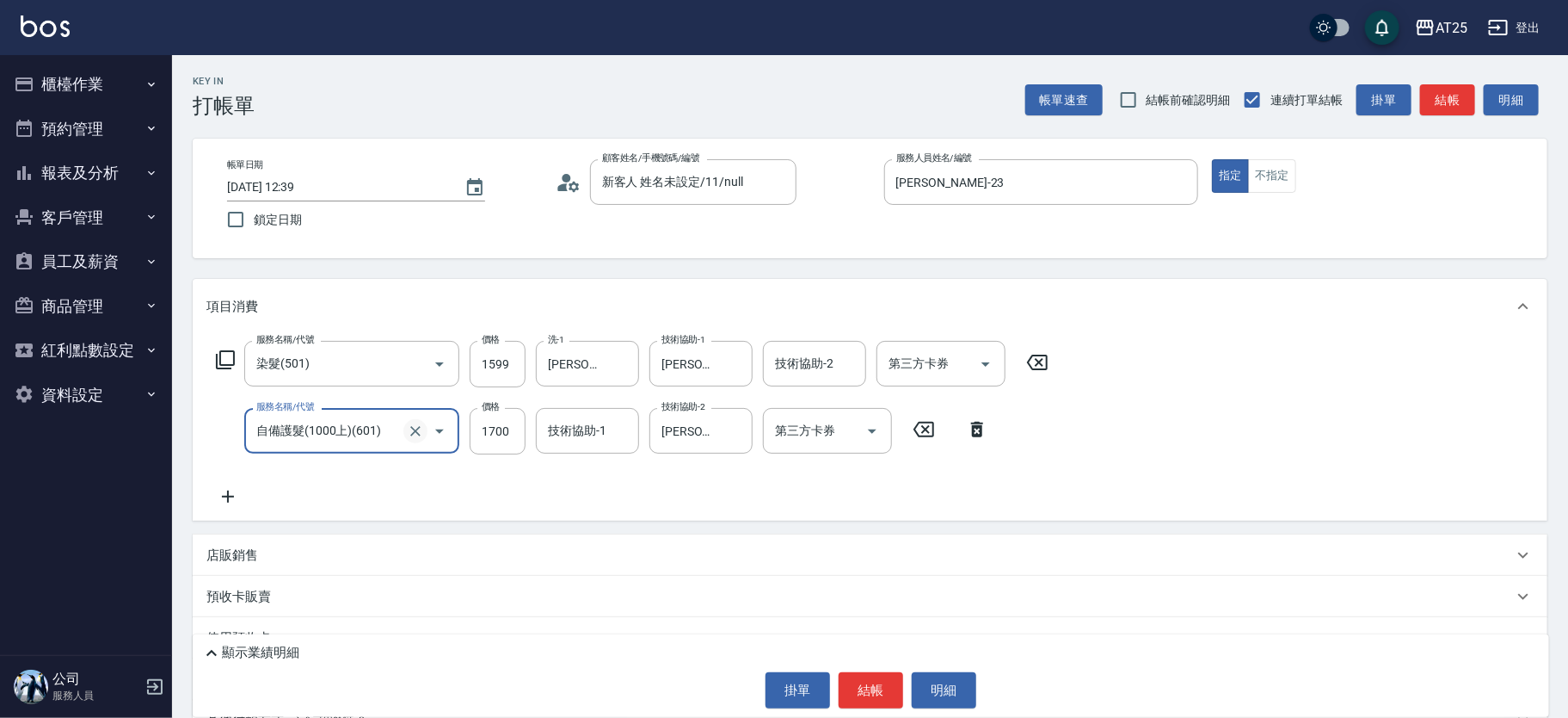
type input "自備護髮(1000上)(601)"
click at [410, 439] on button "Clear" at bounding box center [415, 431] width 24 height 24
click at [362, 428] on input "服務名稱/代號" at bounding box center [328, 430] width 151 height 30
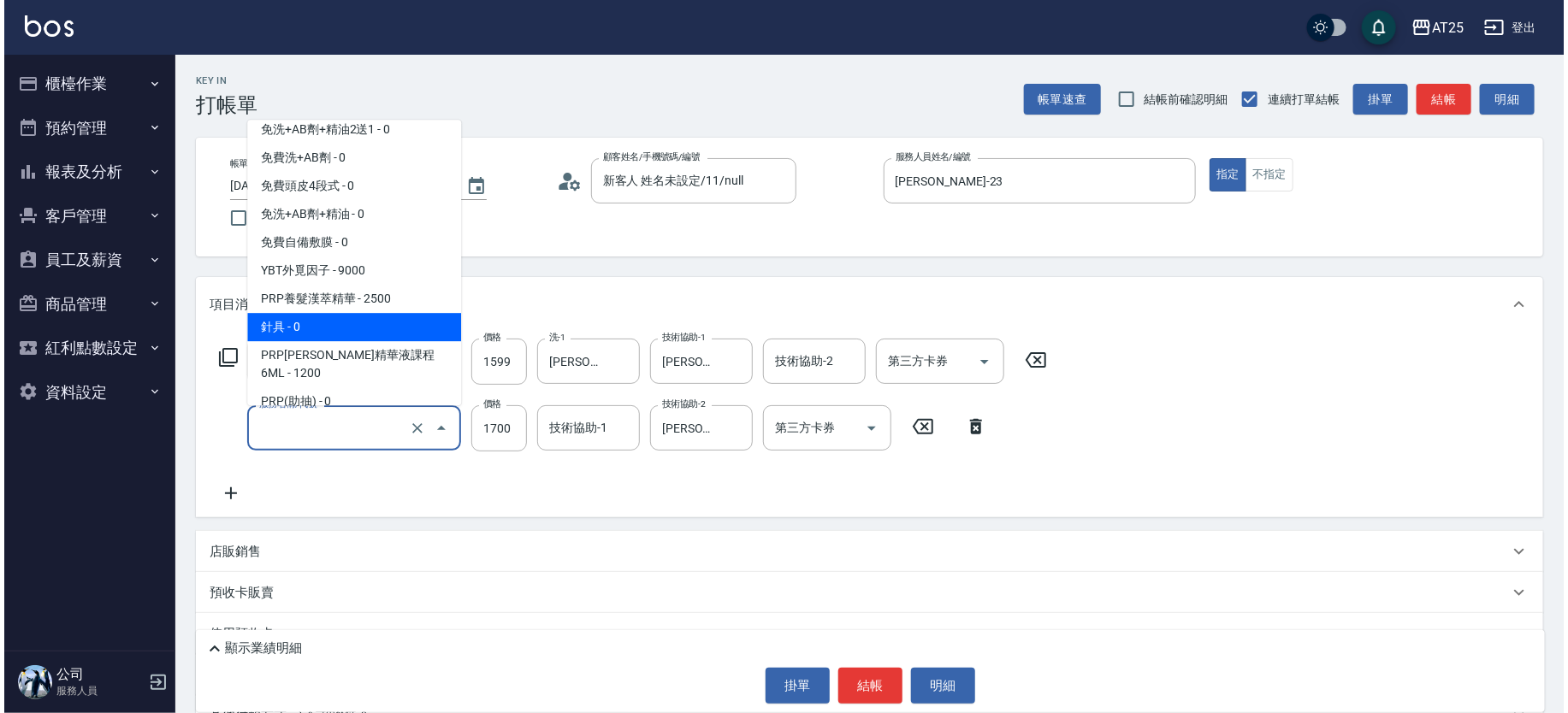
scroll to position [452, 0]
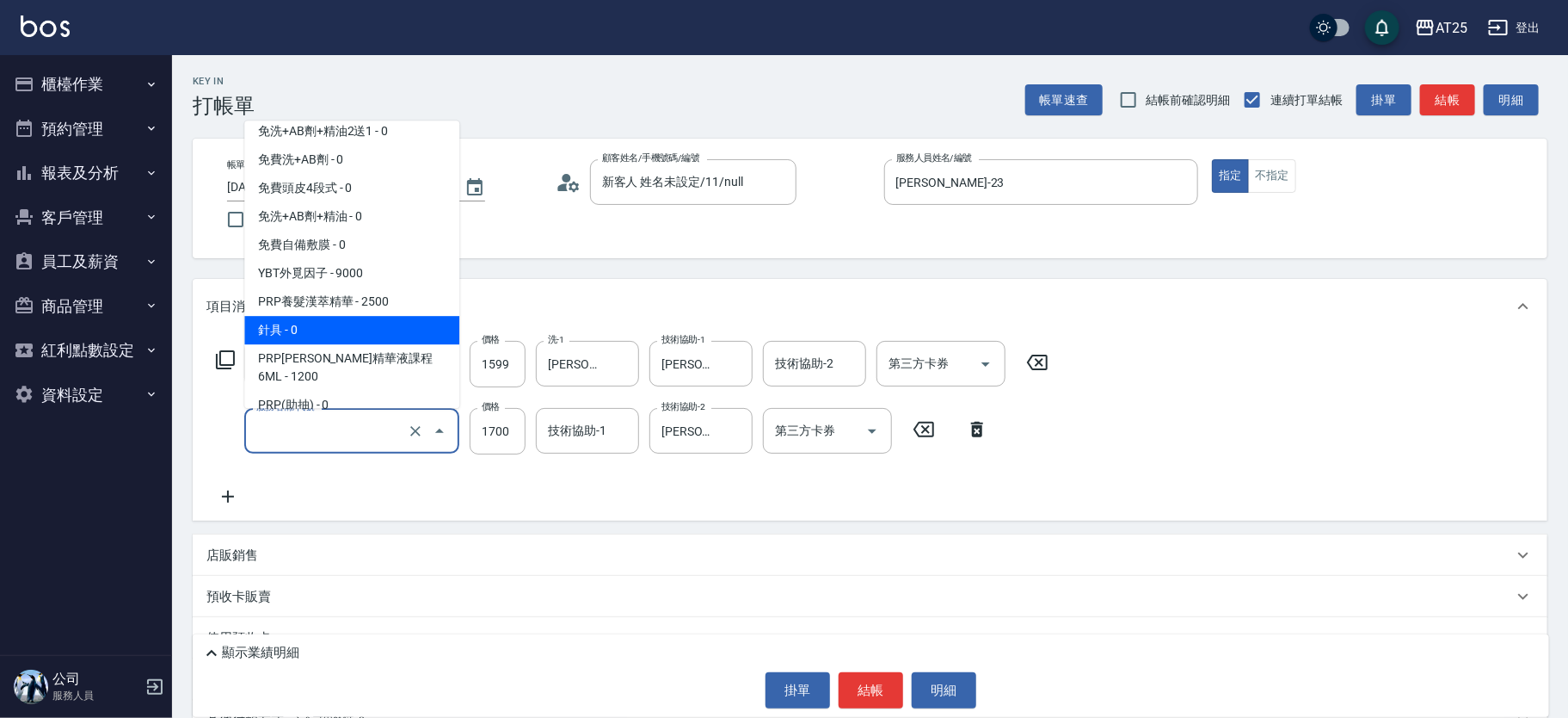
type input "自備護髮(1000上)(601)"
click at [221, 358] on icon at bounding box center [225, 359] width 21 height 21
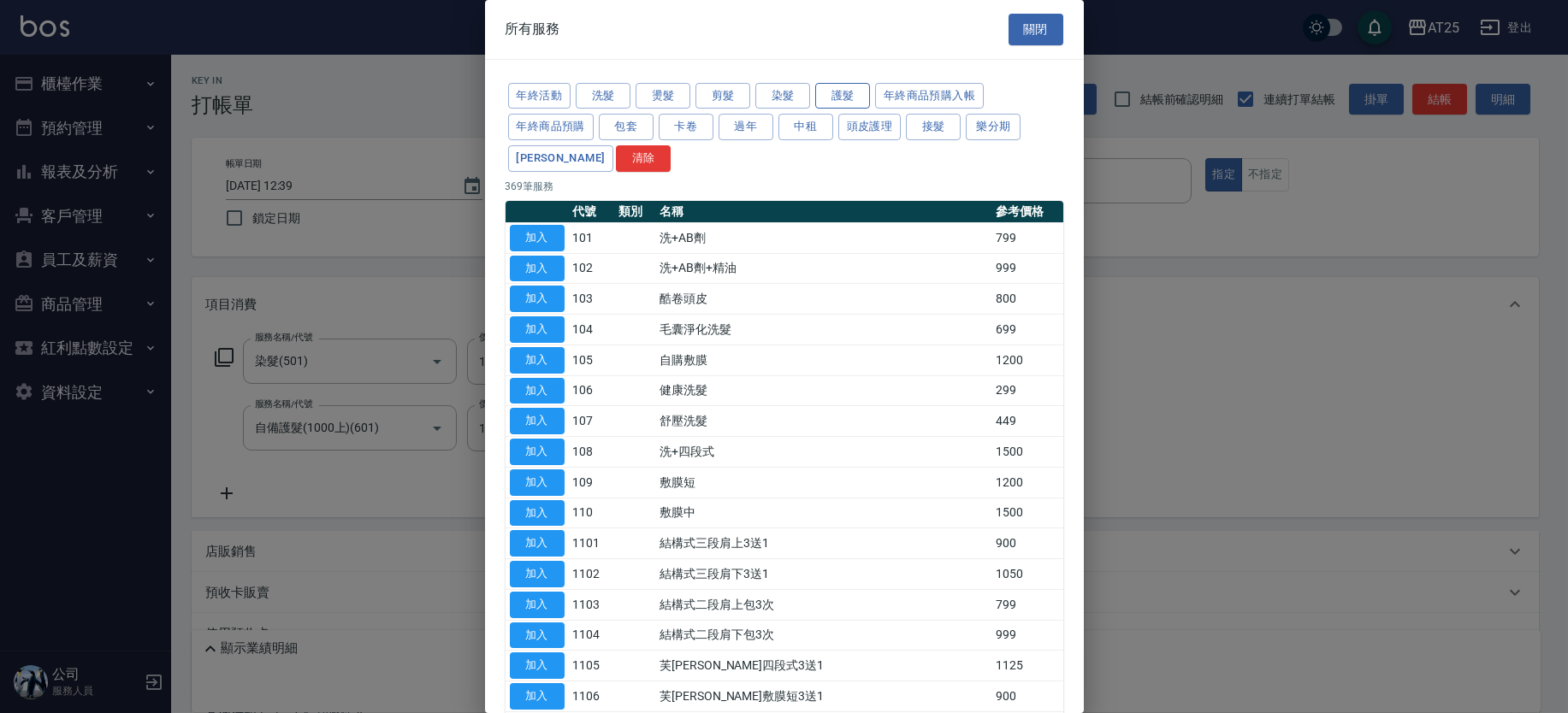
click at [848, 90] on button "護髮" at bounding box center [842, 95] width 55 height 27
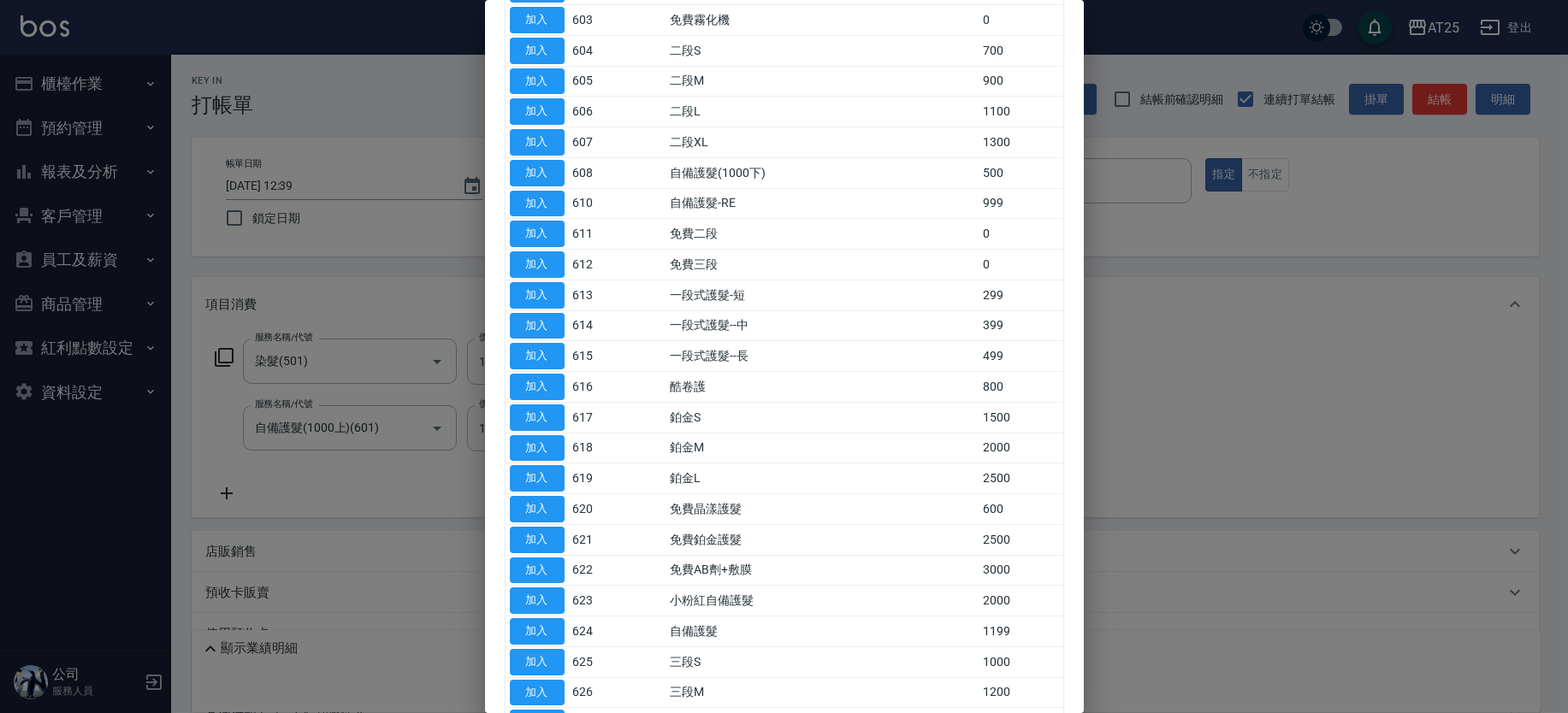
scroll to position [307, 0]
click at [1015, 54] on td "700" at bounding box center [1021, 53] width 84 height 31
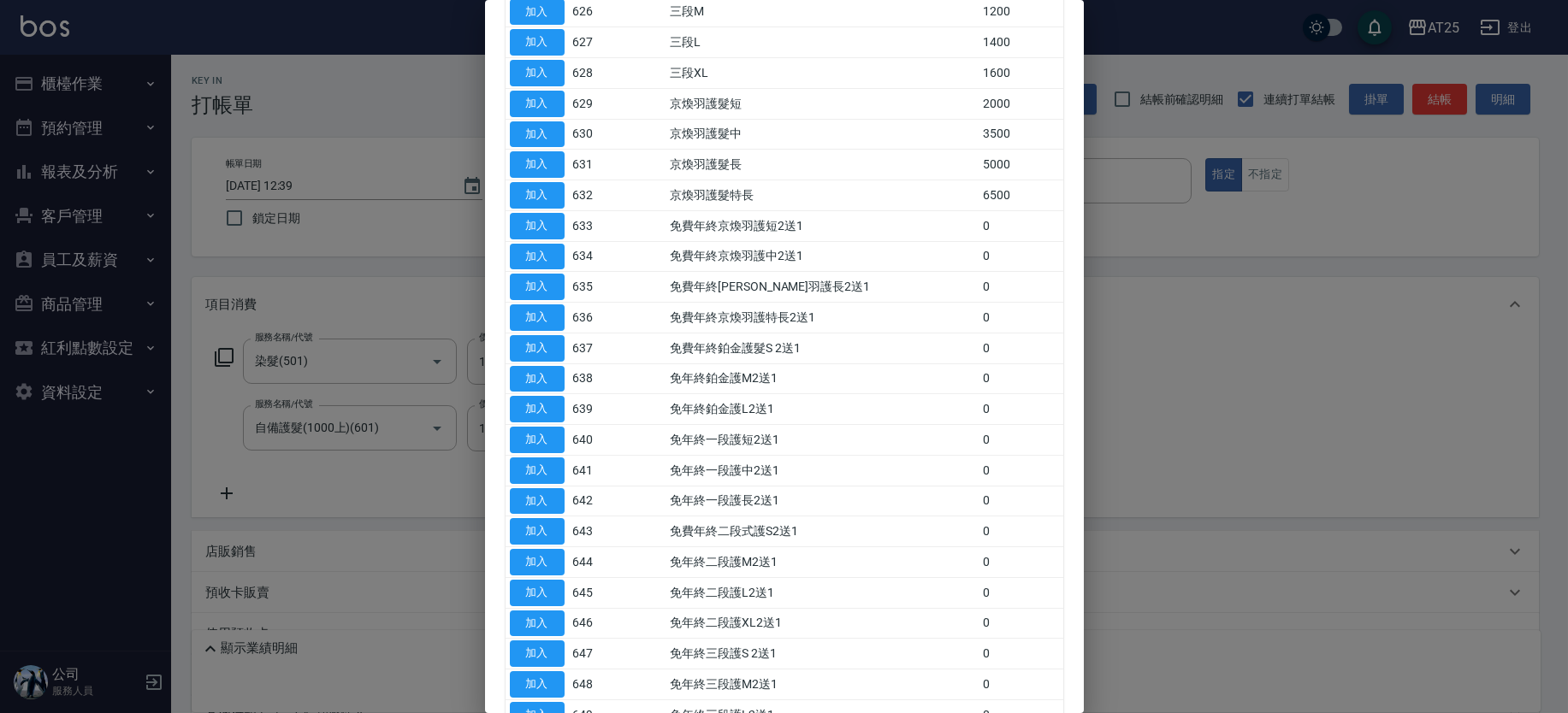
scroll to position [1129, 0]
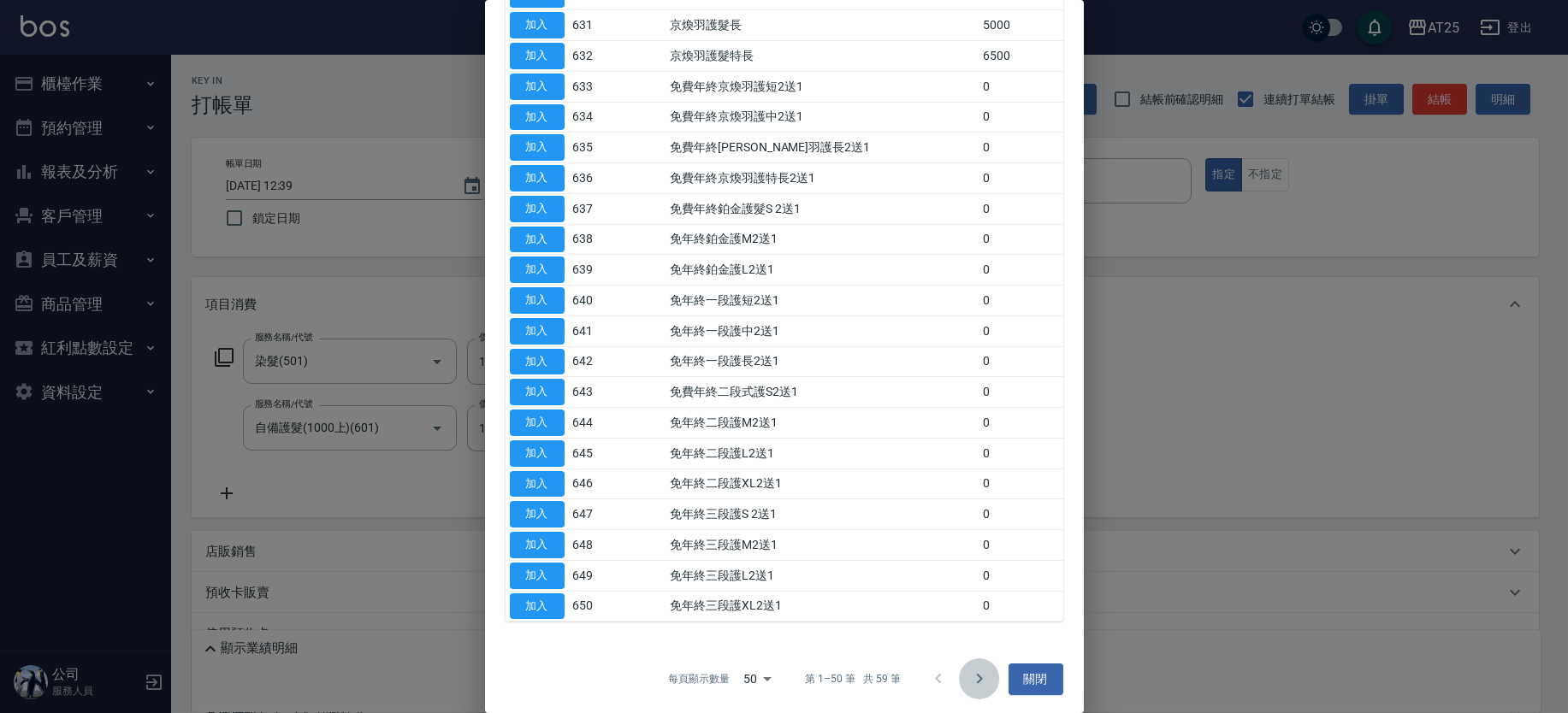
click at [990, 672] on button "Go to next page" at bounding box center [979, 679] width 41 height 41
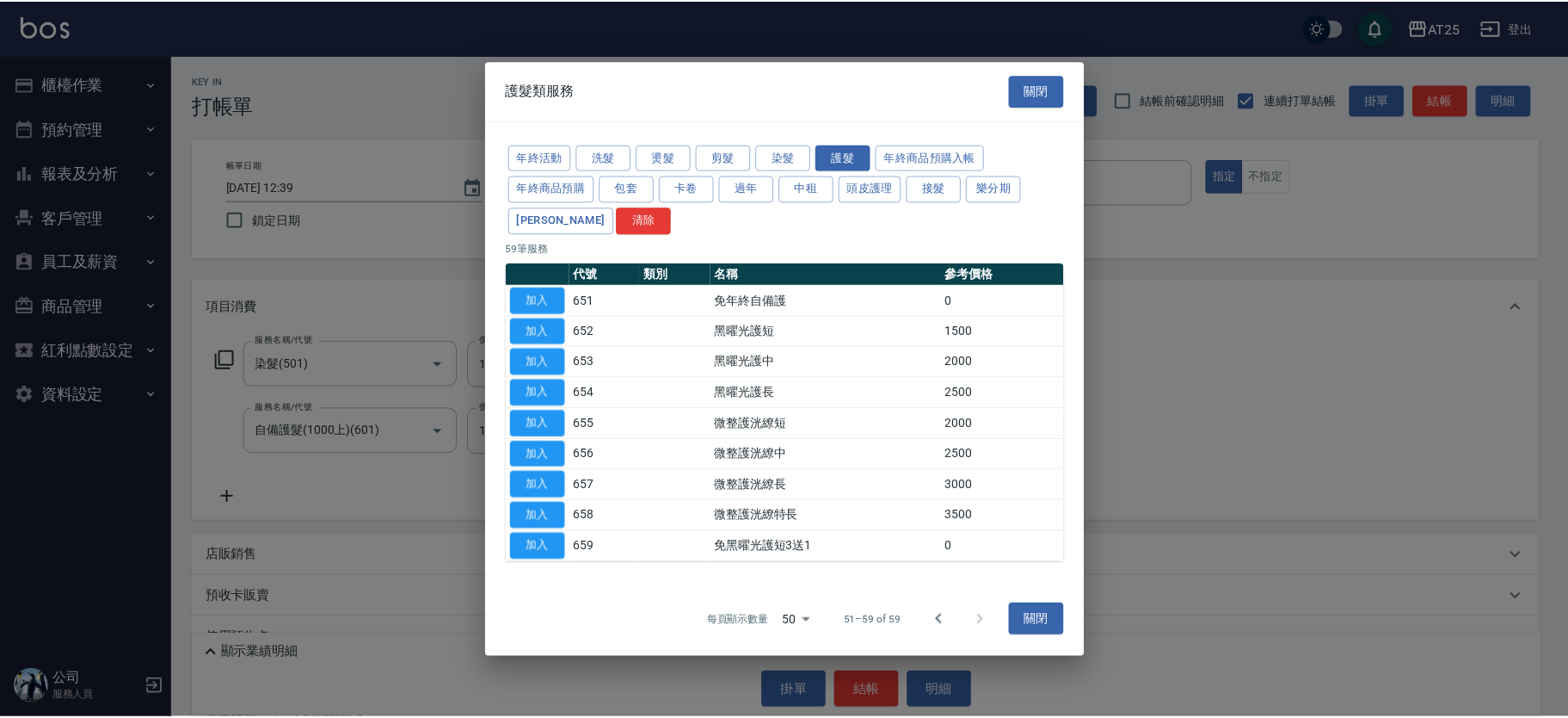
scroll to position [0, 0]
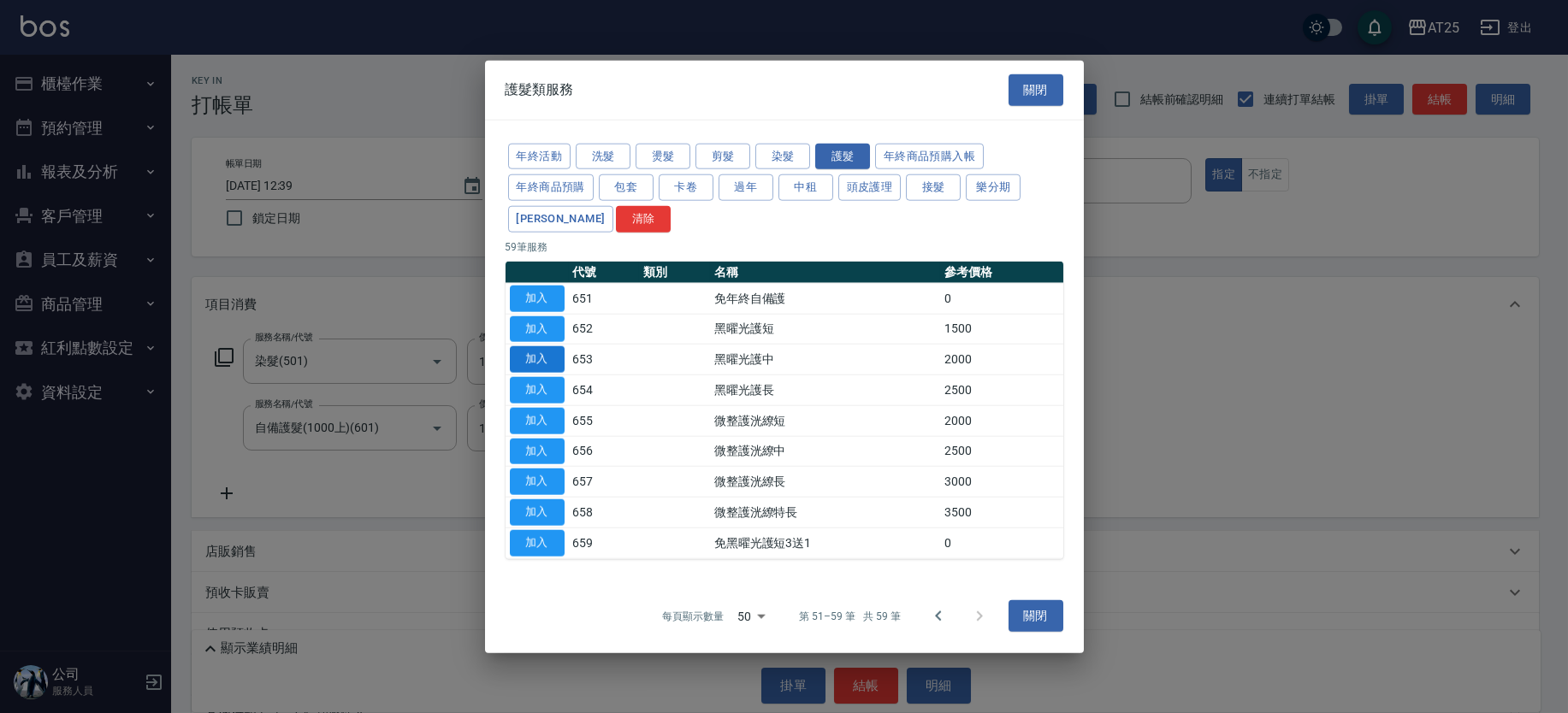
click at [545, 359] on button "加入" at bounding box center [536, 359] width 55 height 27
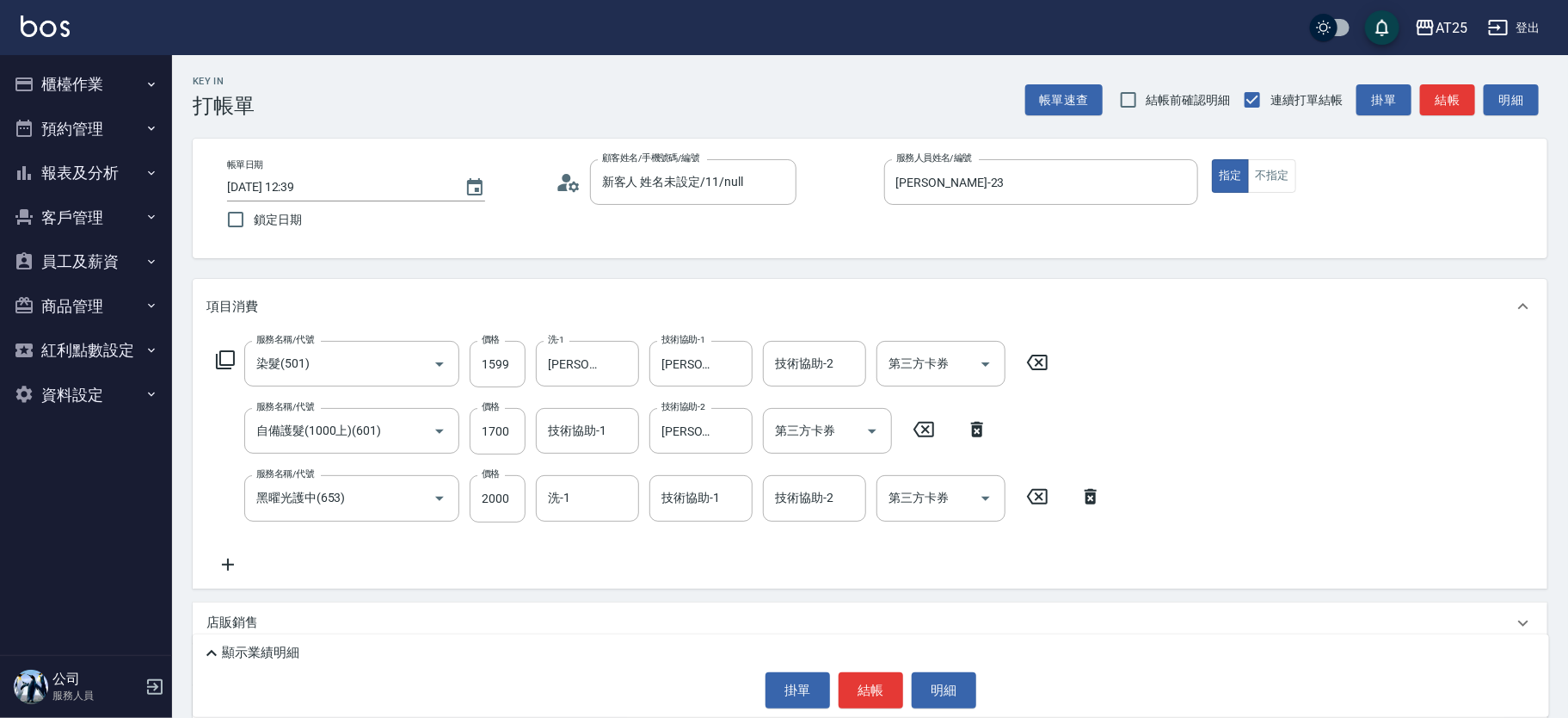
click at [970, 424] on icon at bounding box center [977, 429] width 43 height 21
type input "350"
type input "黑曜光護中(653)"
type input "2000"
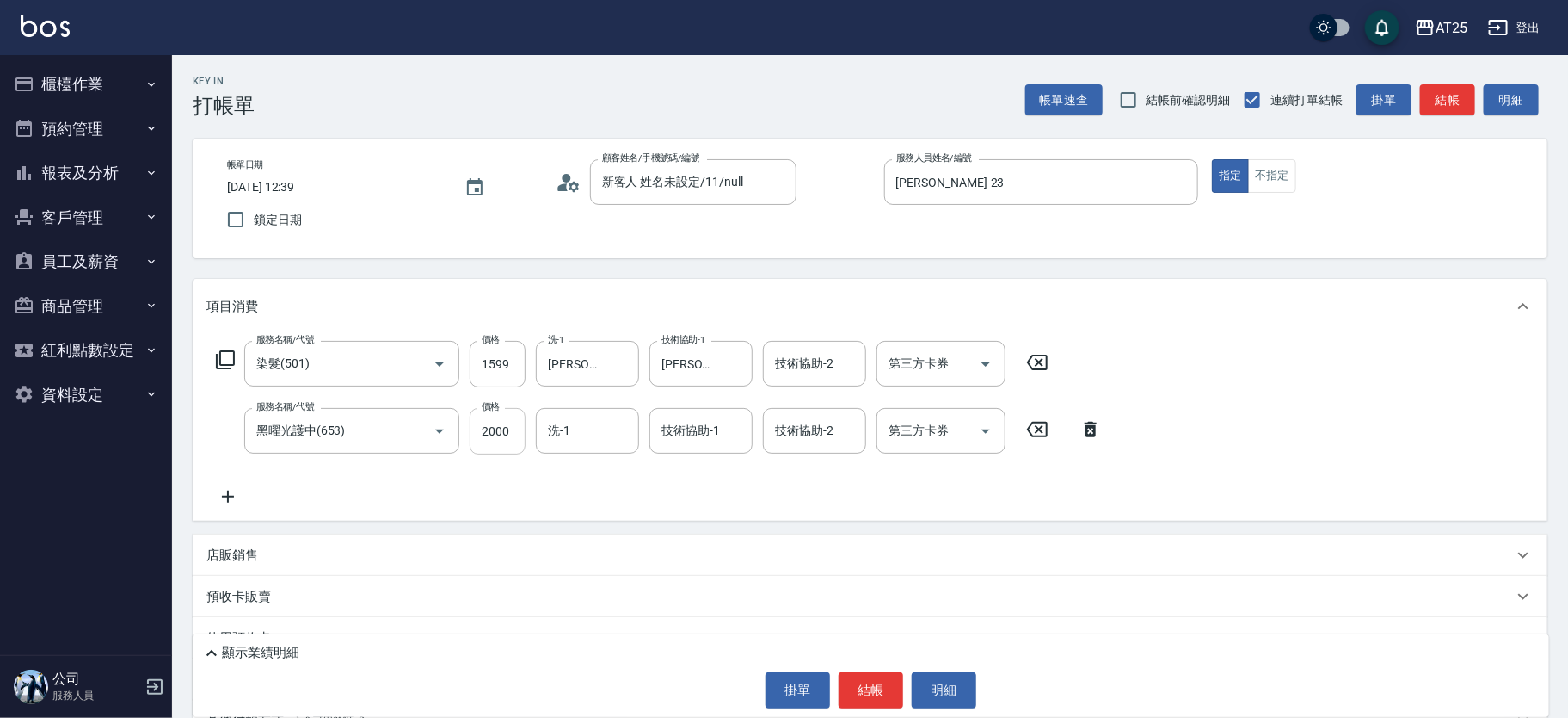
click at [522, 426] on input "2000" at bounding box center [497, 431] width 56 height 47
type input "160"
type input "17"
type input "170"
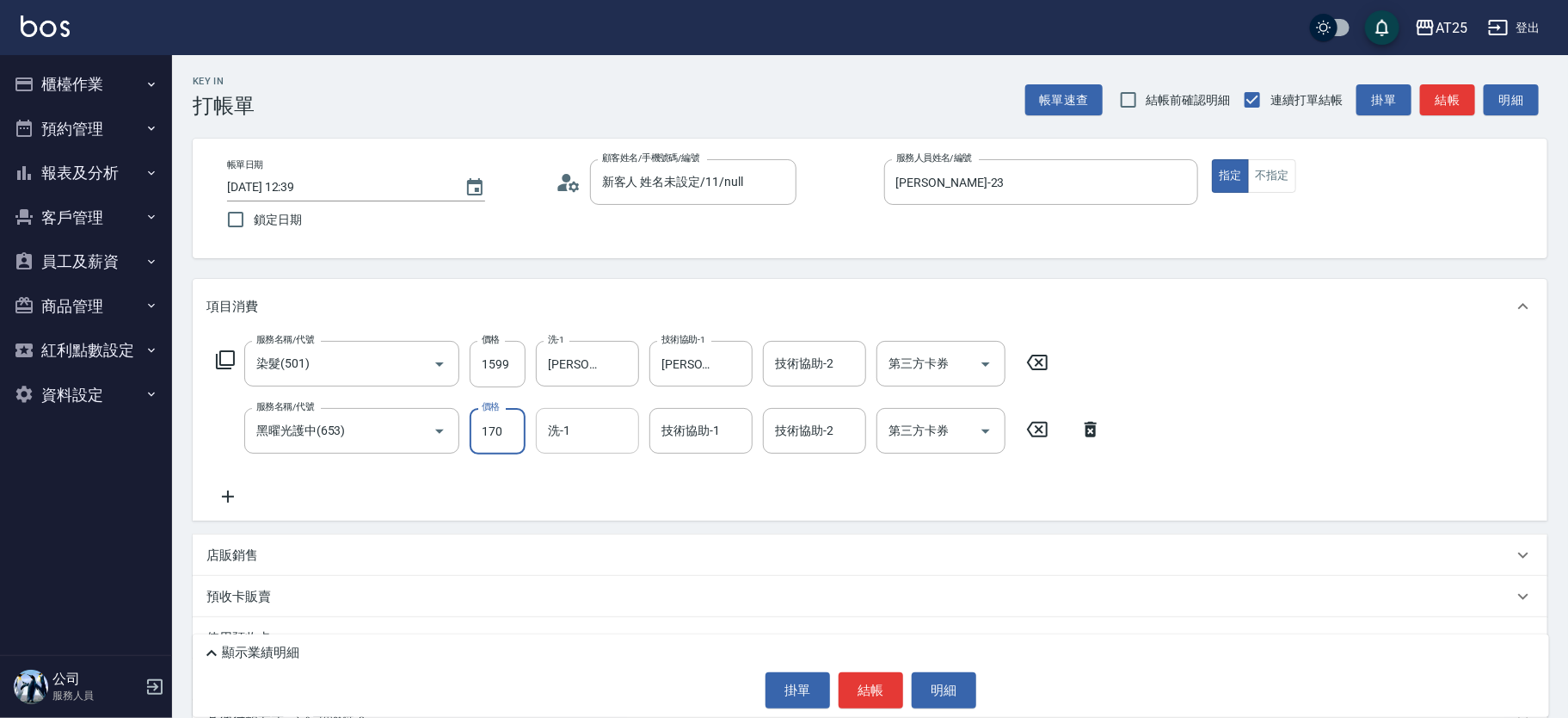
type input "320"
type input "1700"
click at [693, 420] on input "技術協助-1" at bounding box center [701, 430] width 88 height 30
click at [682, 488] on div "游惠文 -61" at bounding box center [701, 474] width 104 height 28
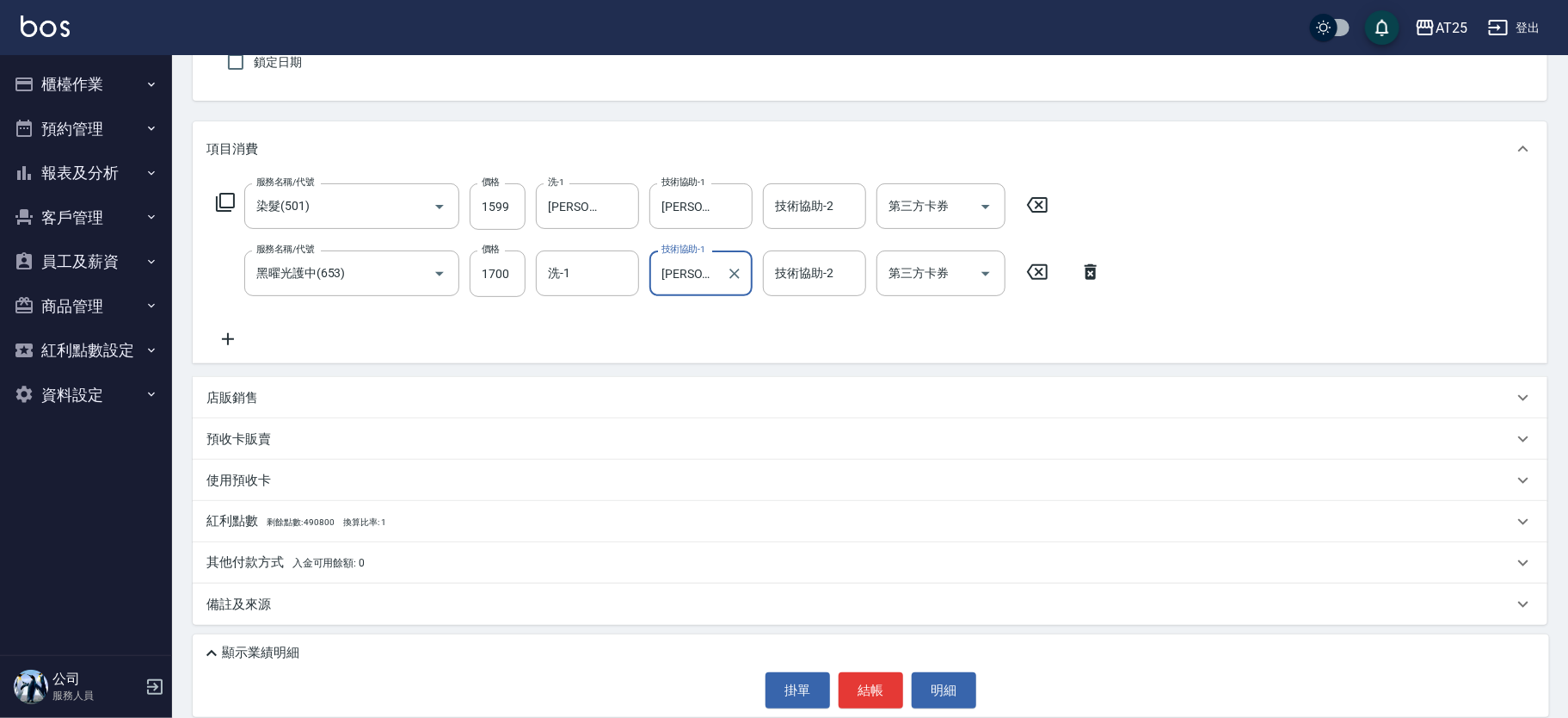
scroll to position [160, 0]
type input "游惠文-61"
click at [284, 644] on p "顯示業績明細" at bounding box center [260, 653] width 77 height 18
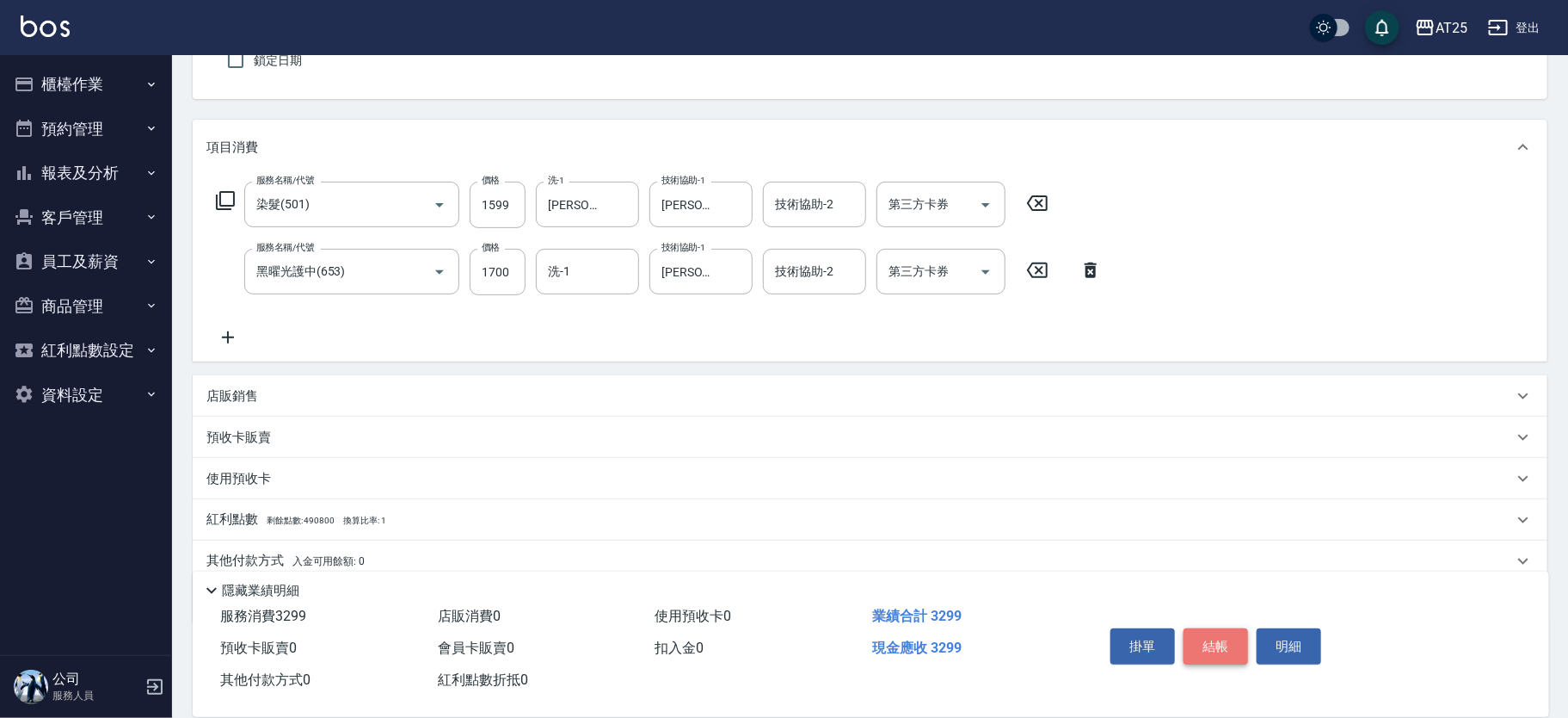
click at [1208, 633] on button "結帳" at bounding box center [1215, 646] width 64 height 36
type input "2025/09/11 12:40"
type input "0"
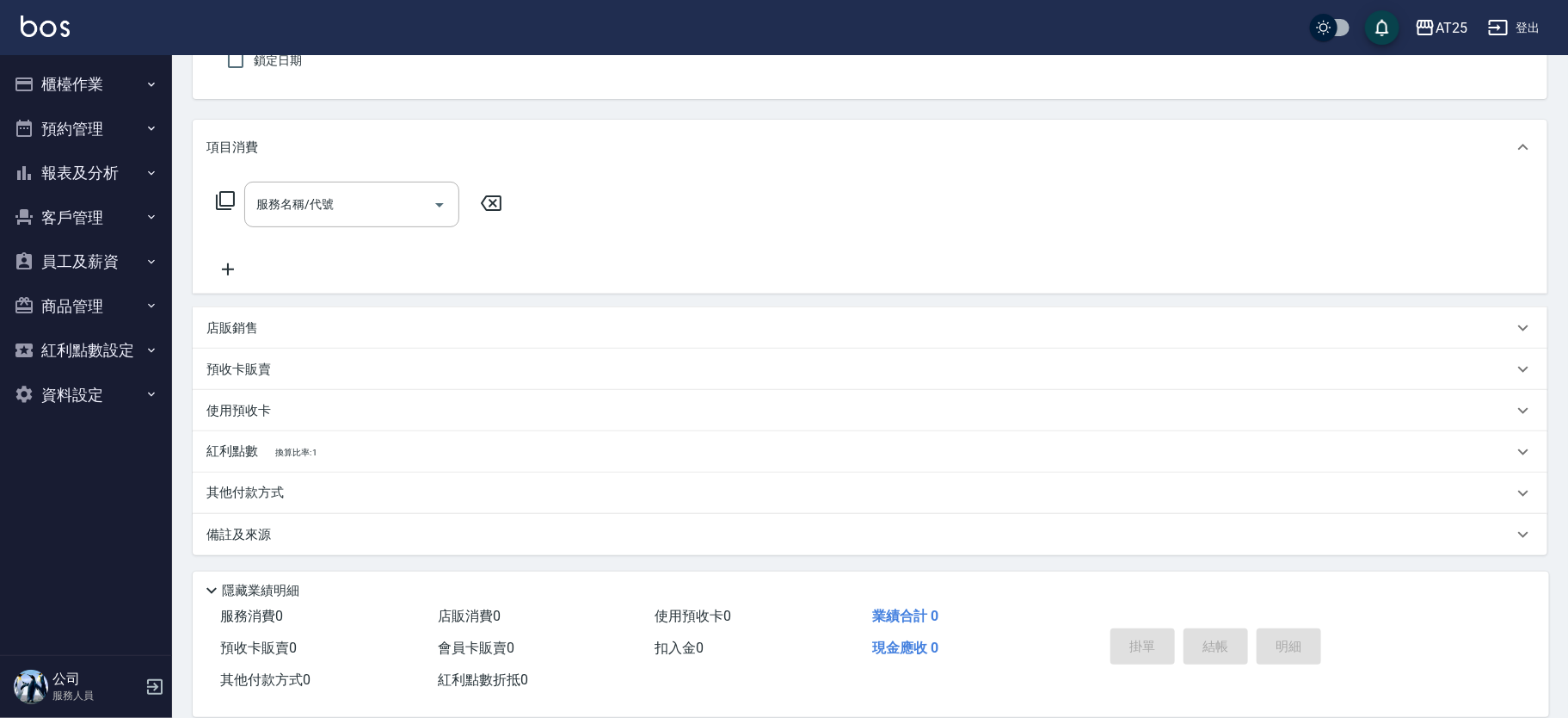
scroll to position [0, 0]
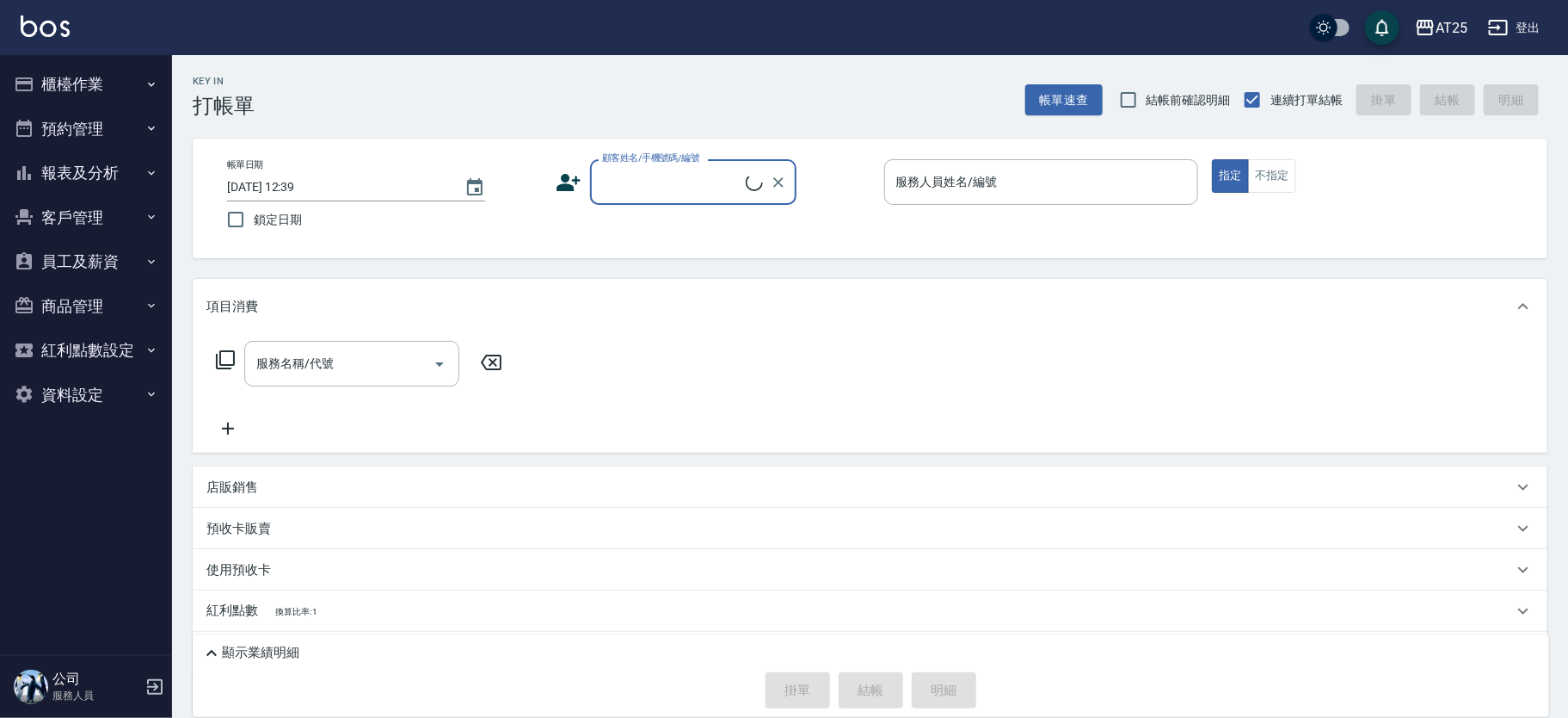
click at [88, 92] on button "櫃檯作業" at bounding box center [86, 84] width 159 height 45
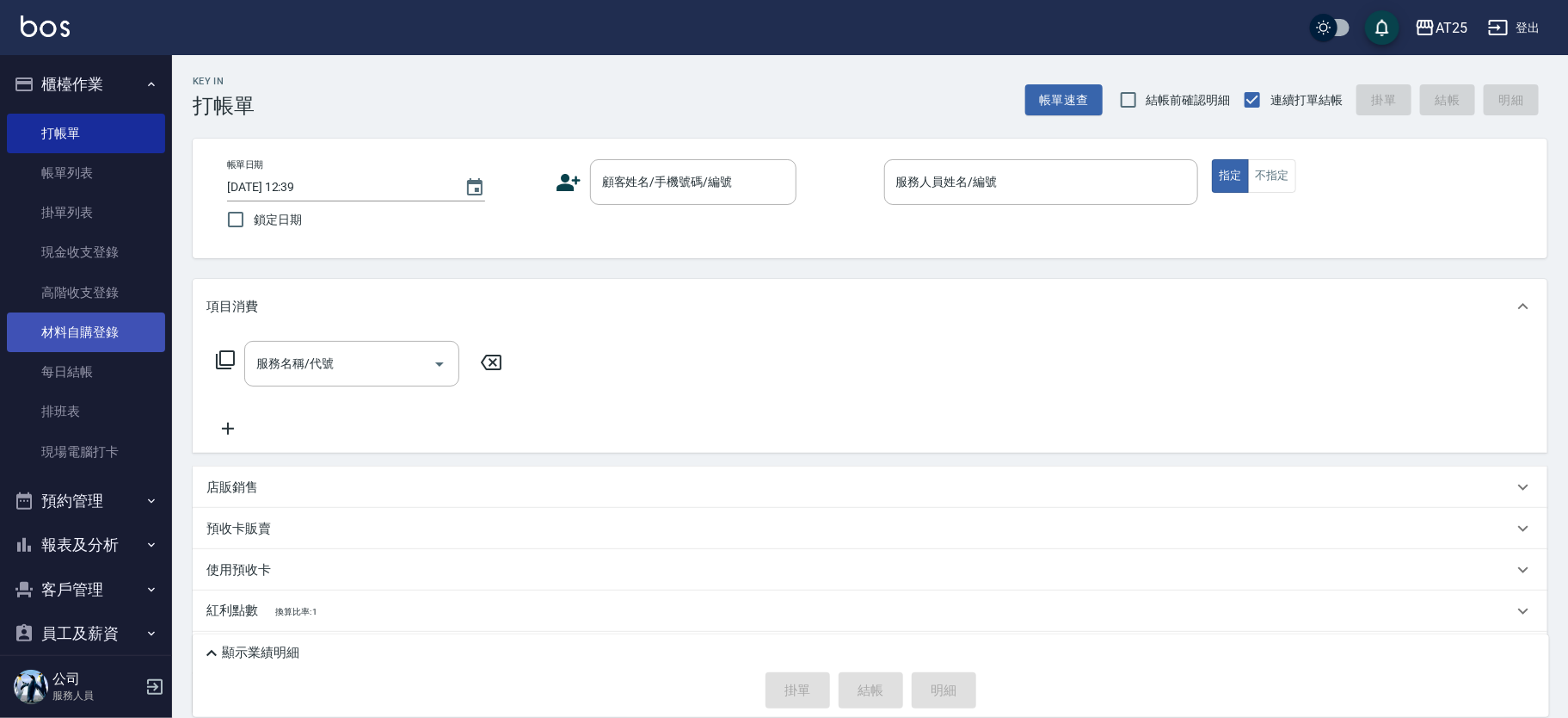
click at [97, 331] on link "材料自購登錄" at bounding box center [86, 332] width 159 height 39
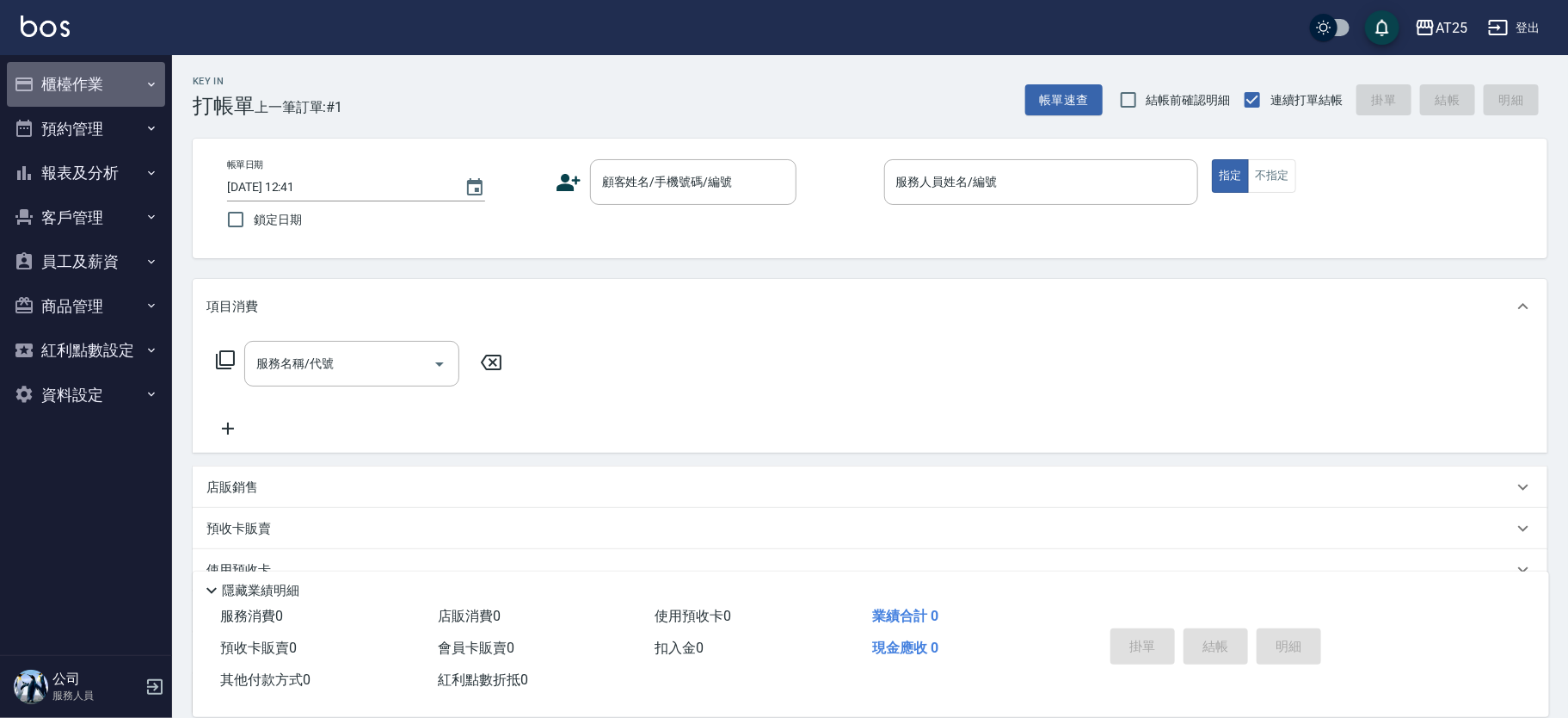
click at [75, 83] on button "櫃檯作業" at bounding box center [86, 84] width 159 height 45
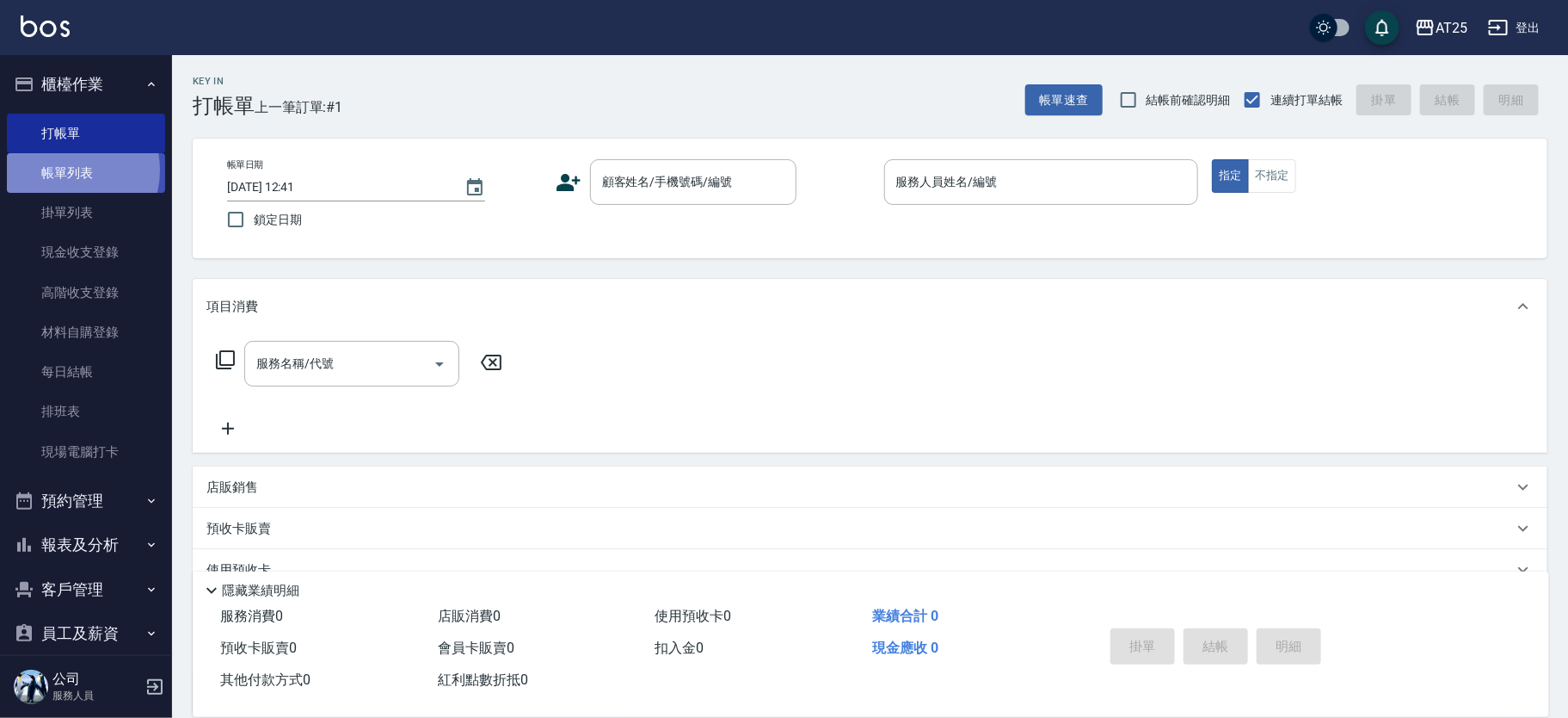
click at [67, 171] on link "帳單列表" at bounding box center [86, 173] width 159 height 39
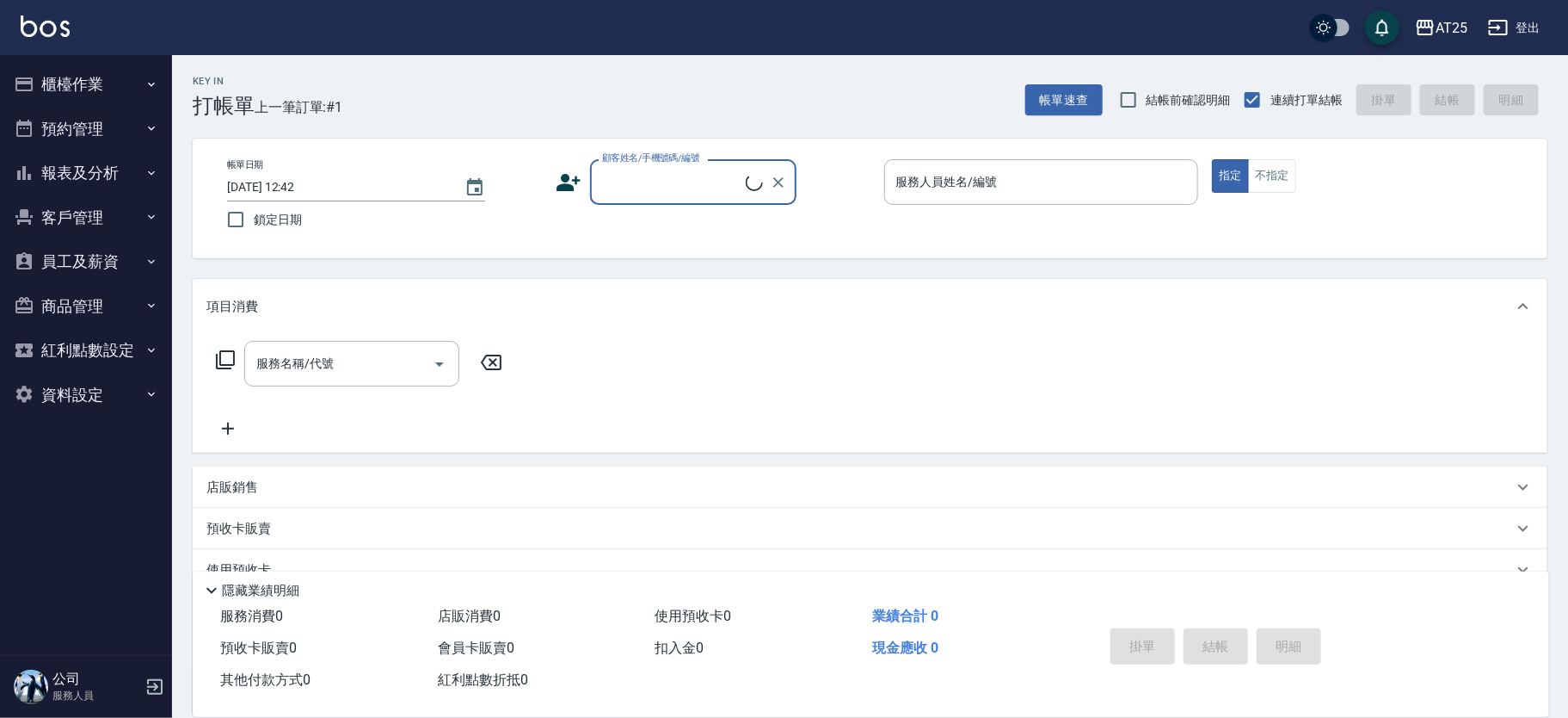
click at [105, 79] on button "櫃檯作業" at bounding box center [86, 84] width 159 height 45
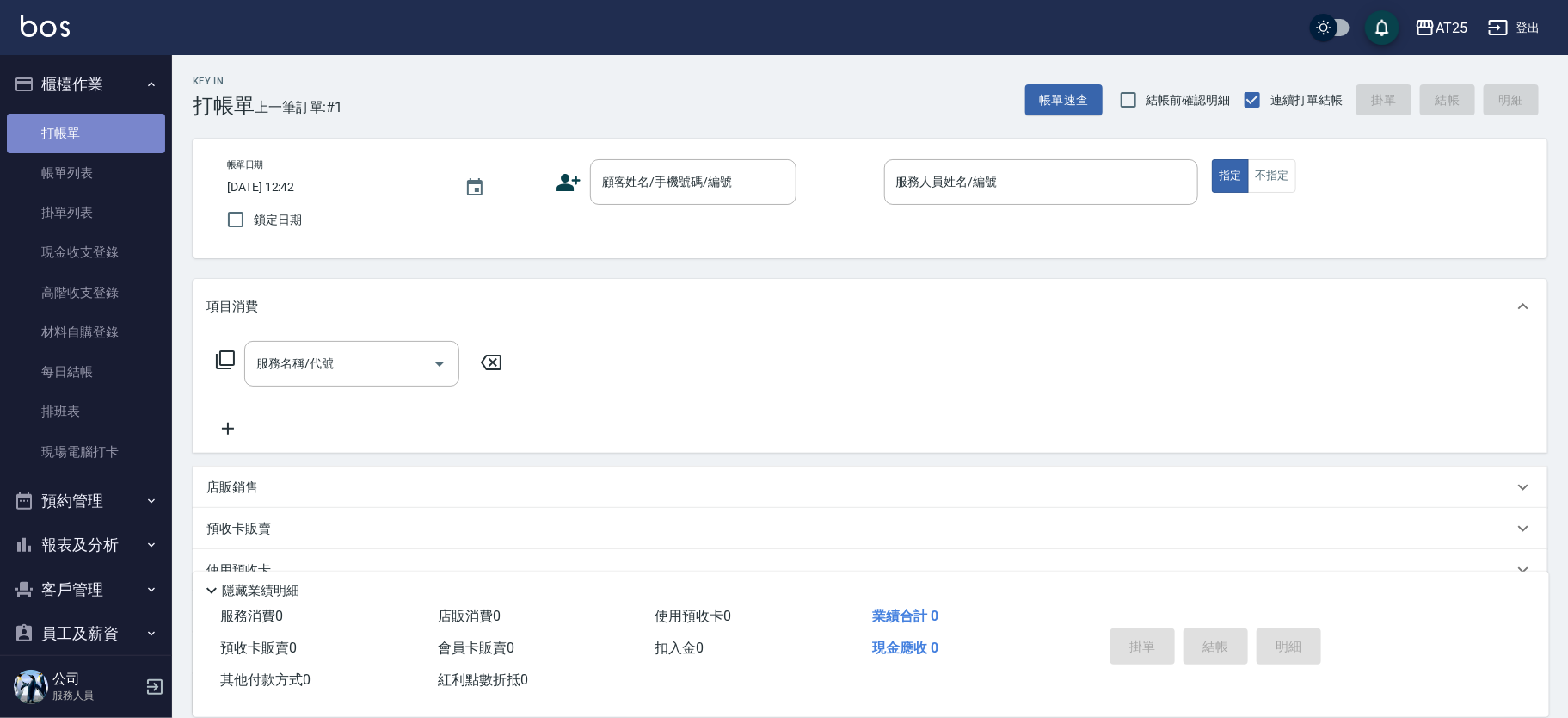
click at [90, 128] on link "打帳單" at bounding box center [86, 134] width 159 height 39
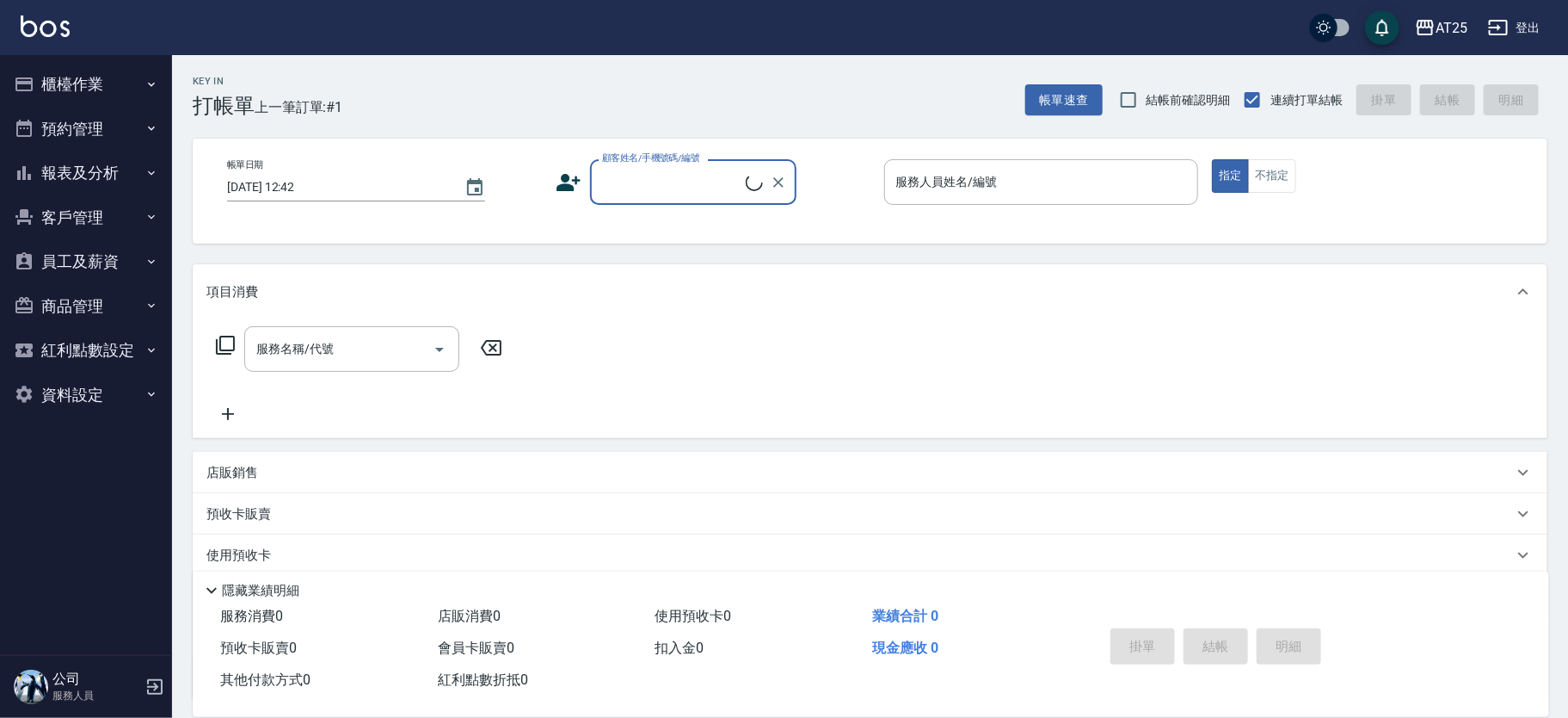
click at [72, 82] on button "櫃檯作業" at bounding box center [86, 84] width 159 height 45
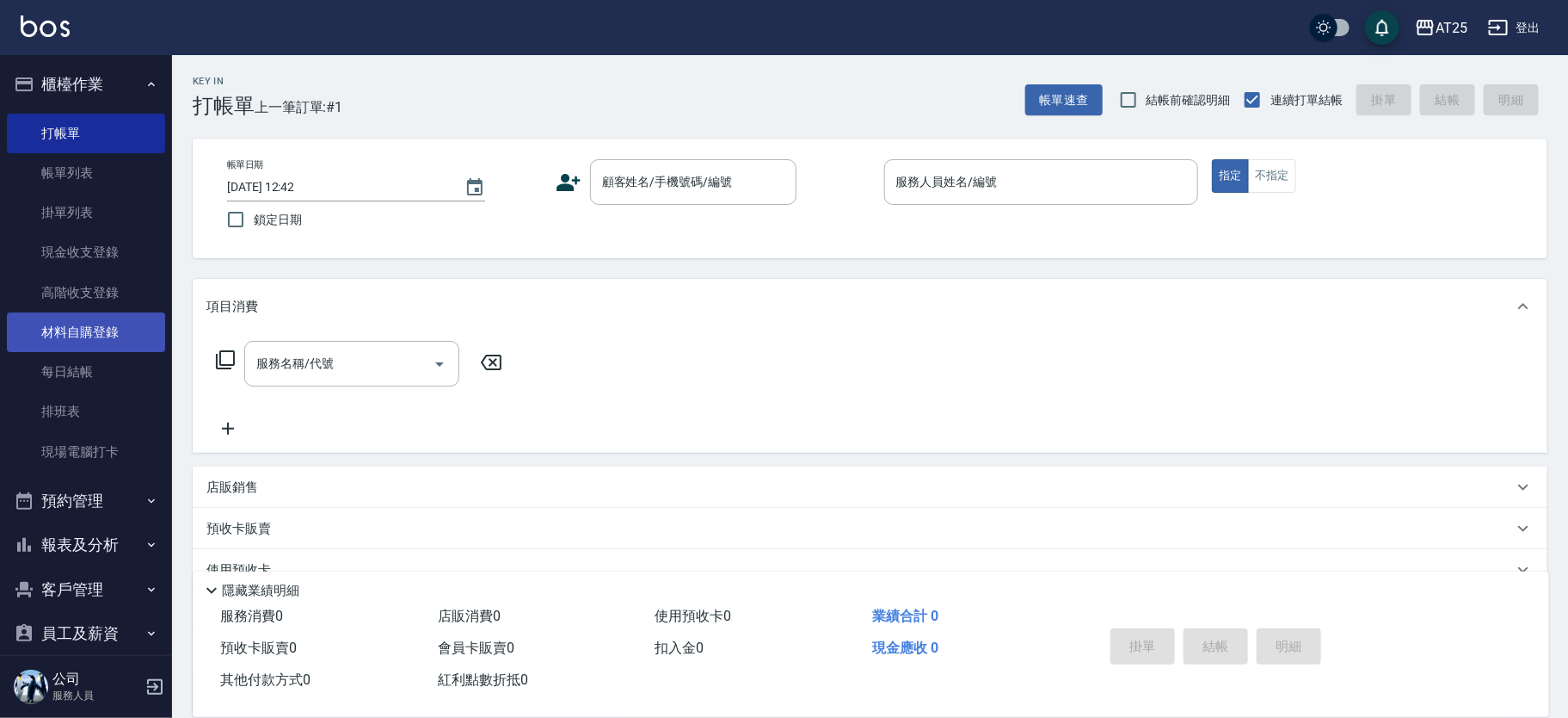
click at [102, 325] on link "材料自購登錄" at bounding box center [86, 332] width 159 height 39
